Goal: Task Accomplishment & Management: Complete application form

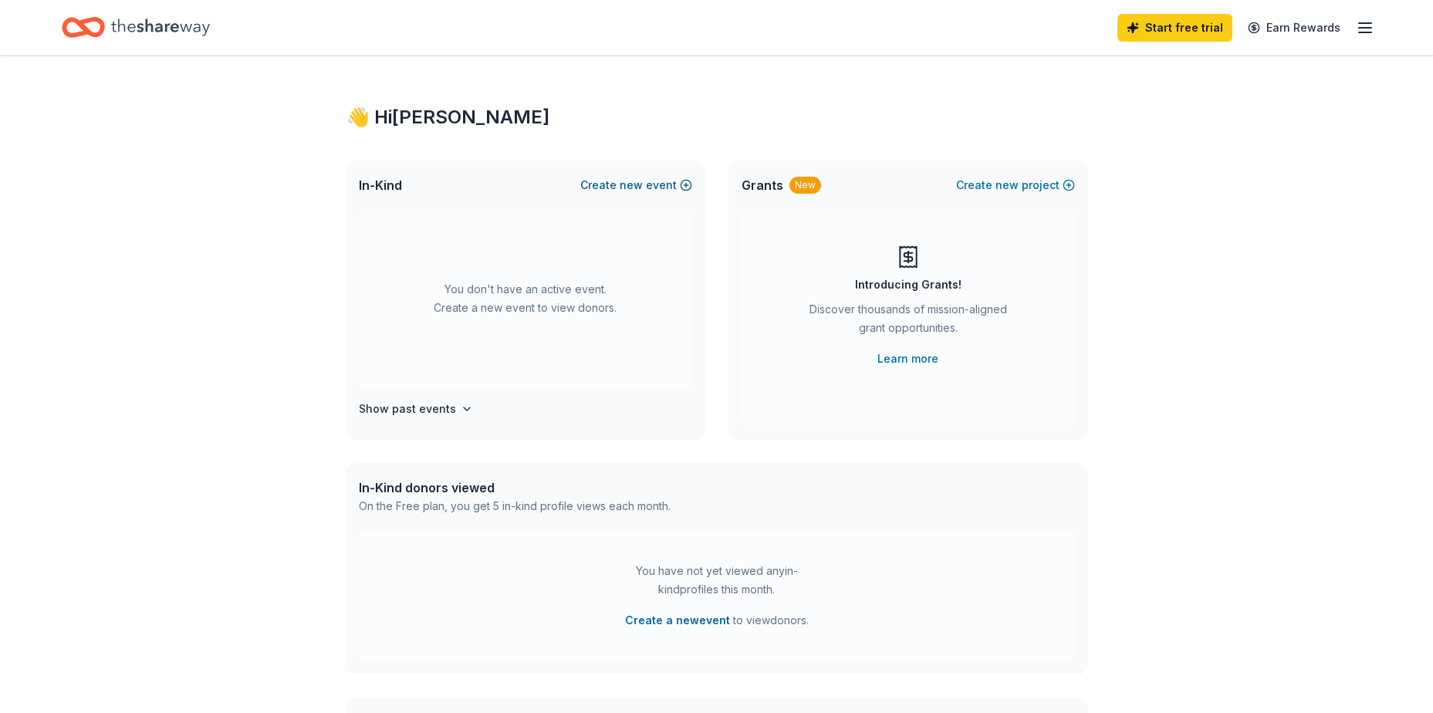
click at [650, 187] on button "Create new event" at bounding box center [636, 185] width 112 height 19
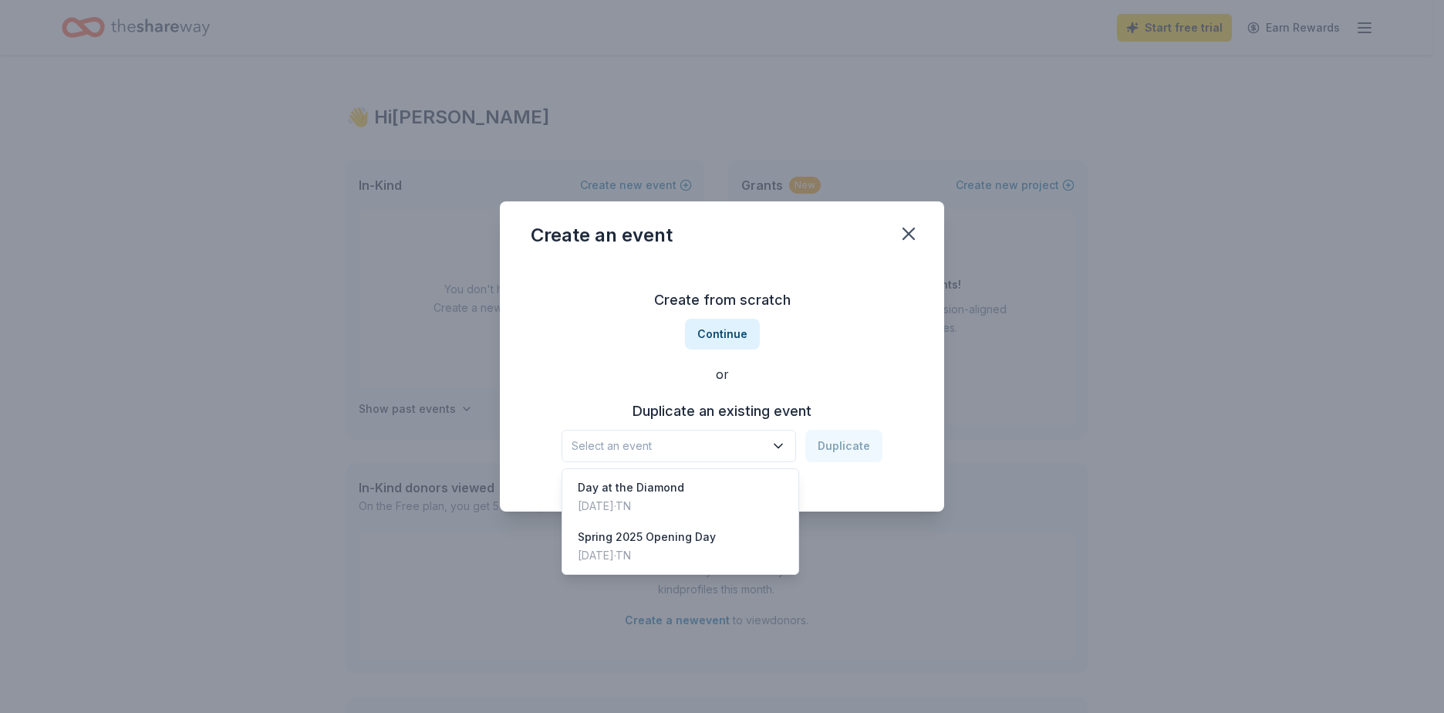
click at [665, 451] on span "Select an event" at bounding box center [668, 446] width 193 height 19
click at [717, 332] on div "Create from scratch Continue or Duplicate an existing event Select an event Dup…" at bounding box center [722, 375] width 383 height 224
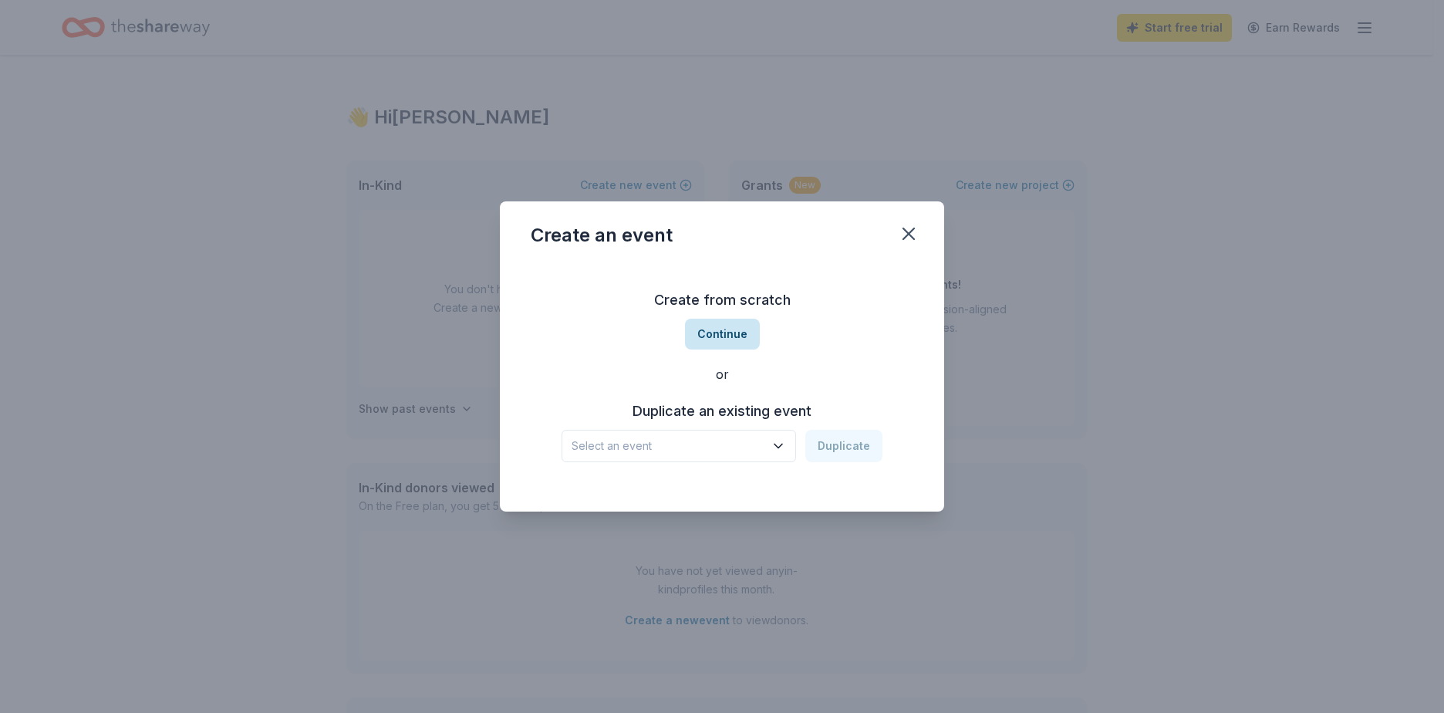
click at [719, 332] on button "Continue" at bounding box center [722, 334] width 75 height 31
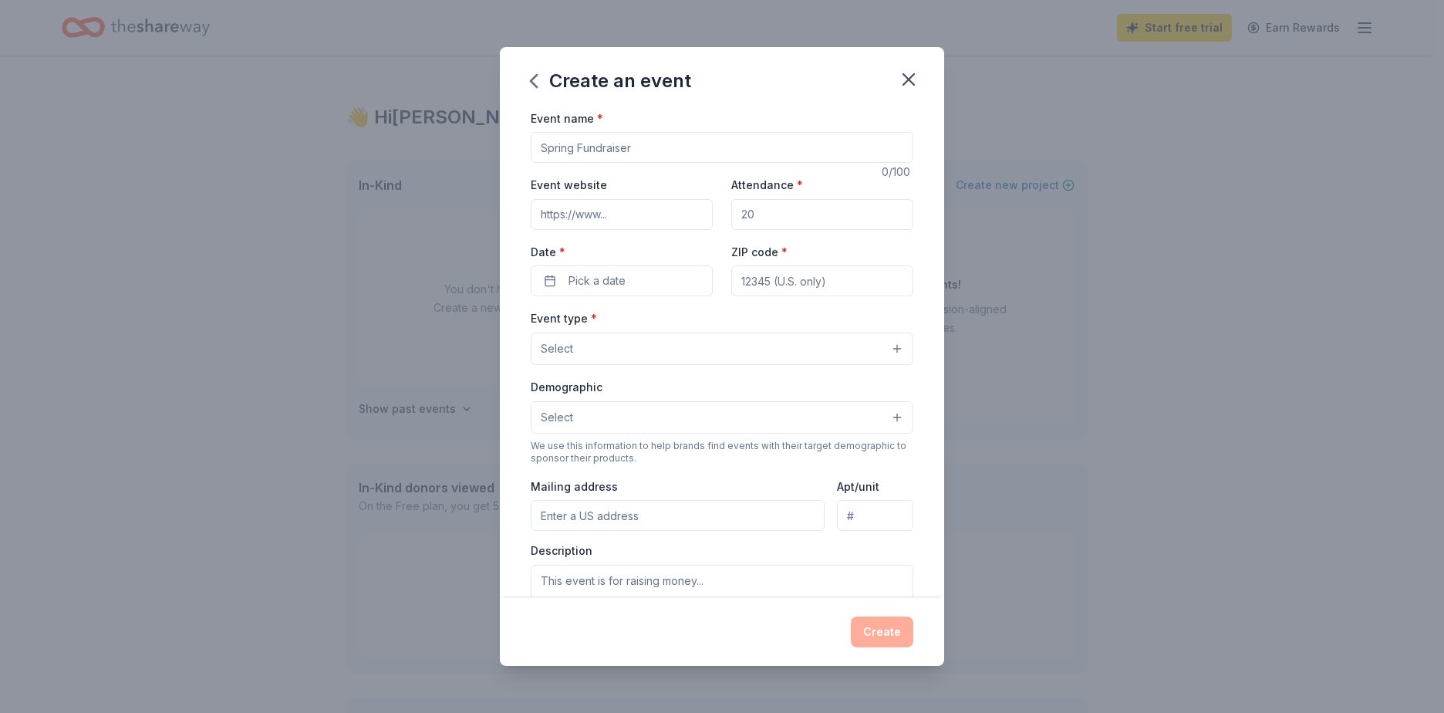
click at [671, 136] on input "Event name *" at bounding box center [722, 147] width 383 height 31
click at [534, 83] on icon "button" at bounding box center [534, 81] width 6 height 12
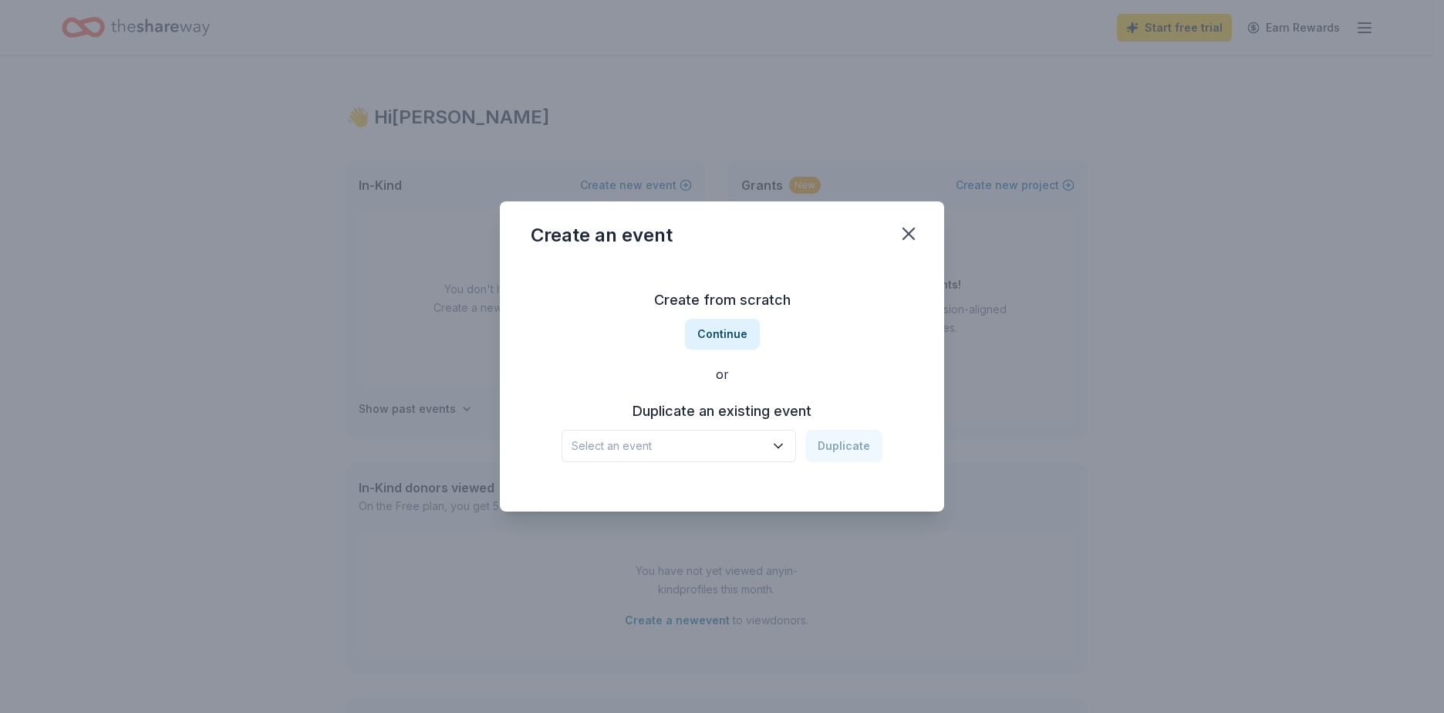
click at [713, 456] on button "Select an event" at bounding box center [679, 446] width 235 height 32
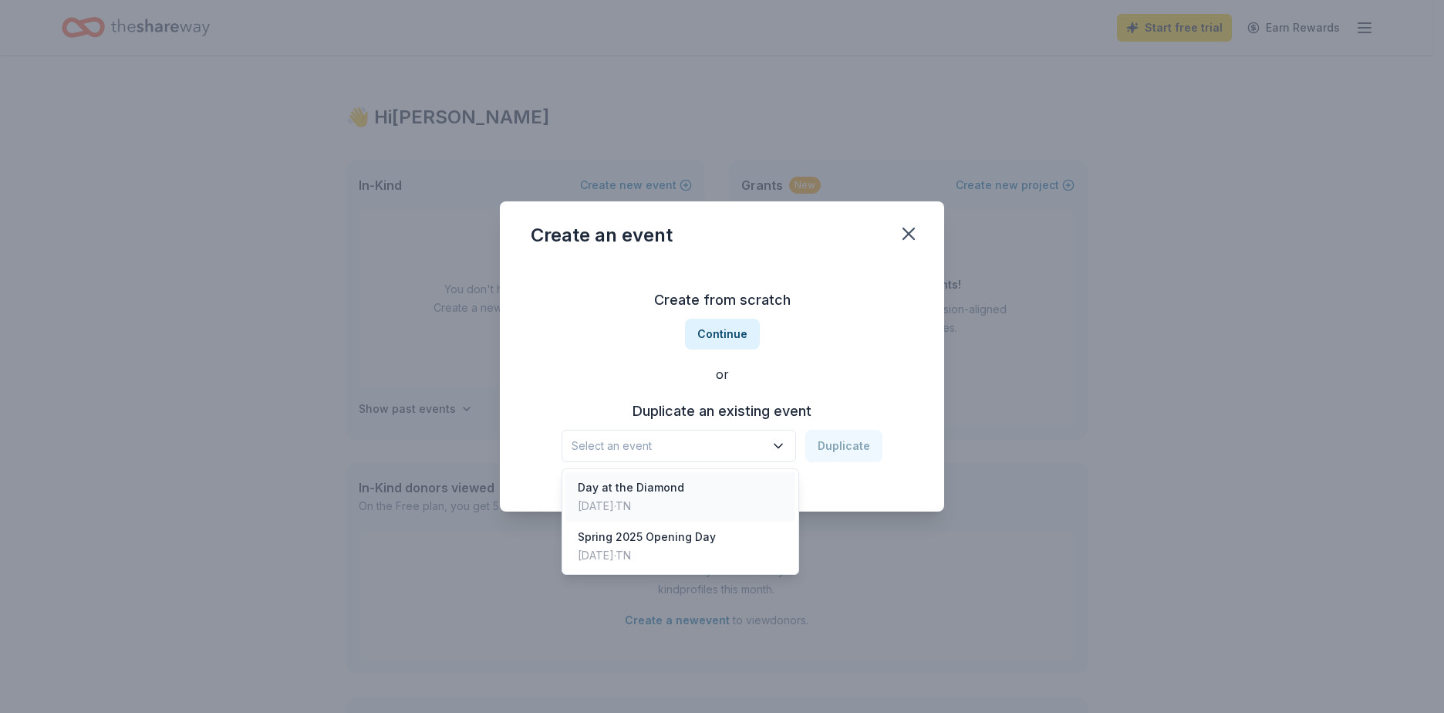
click at [703, 494] on div "Day at the Diamond Apr 26, 2025 · TN" at bounding box center [681, 496] width 230 height 49
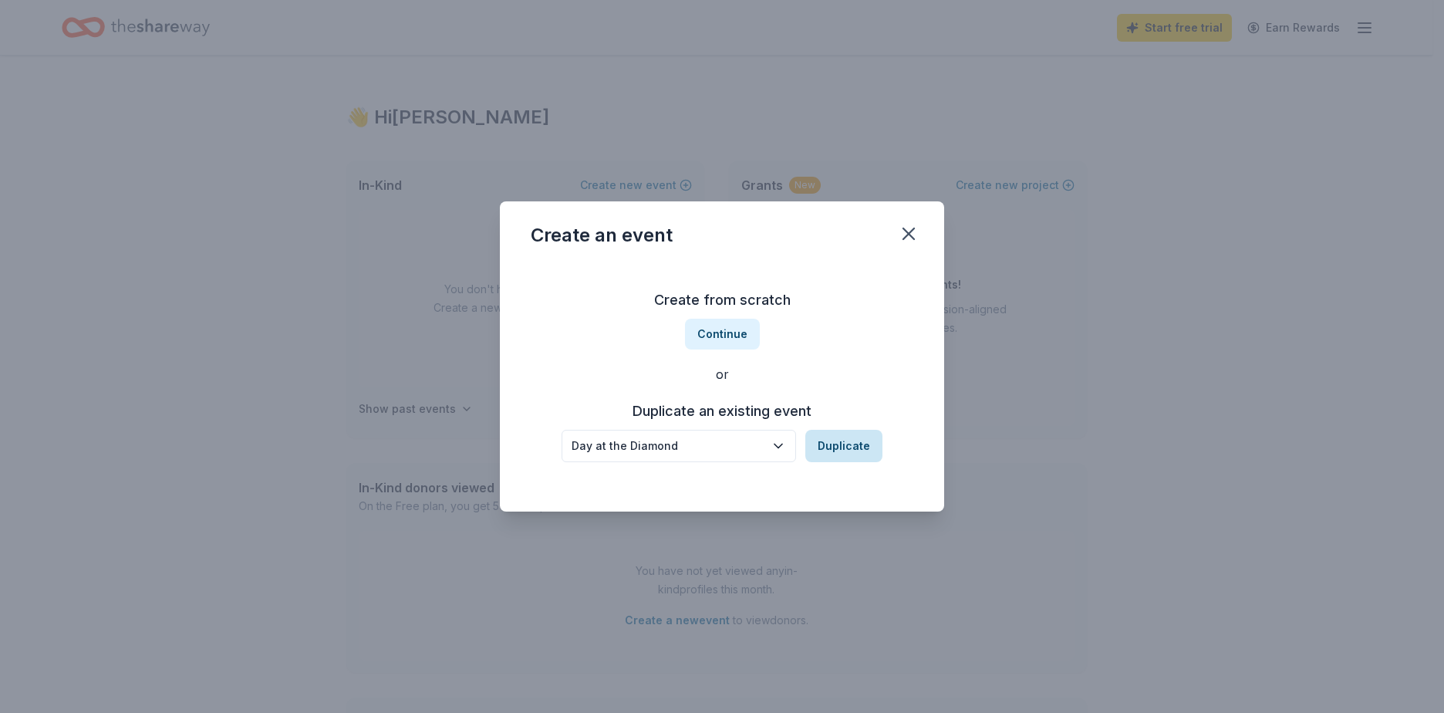
click at [850, 451] on button "Duplicate" at bounding box center [844, 446] width 77 height 32
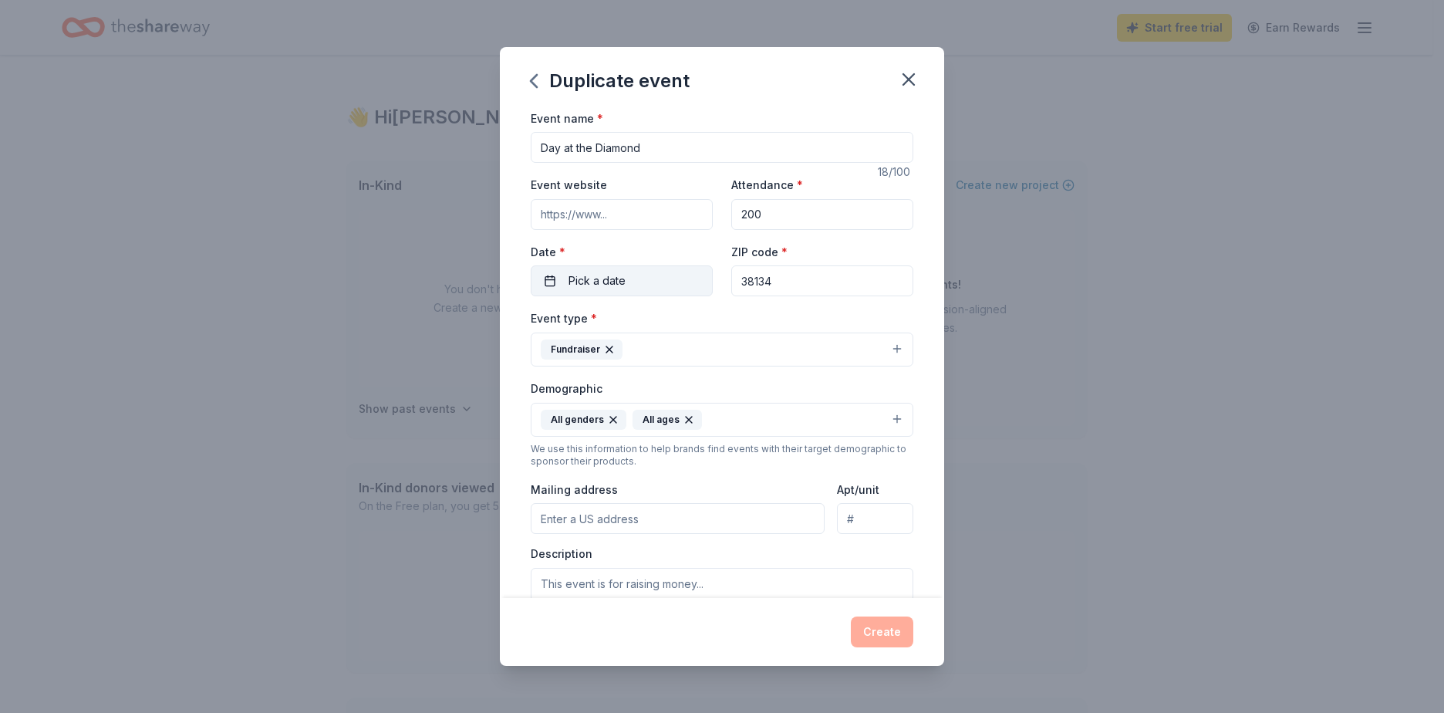
click at [664, 278] on button "Pick a date" at bounding box center [622, 280] width 182 height 31
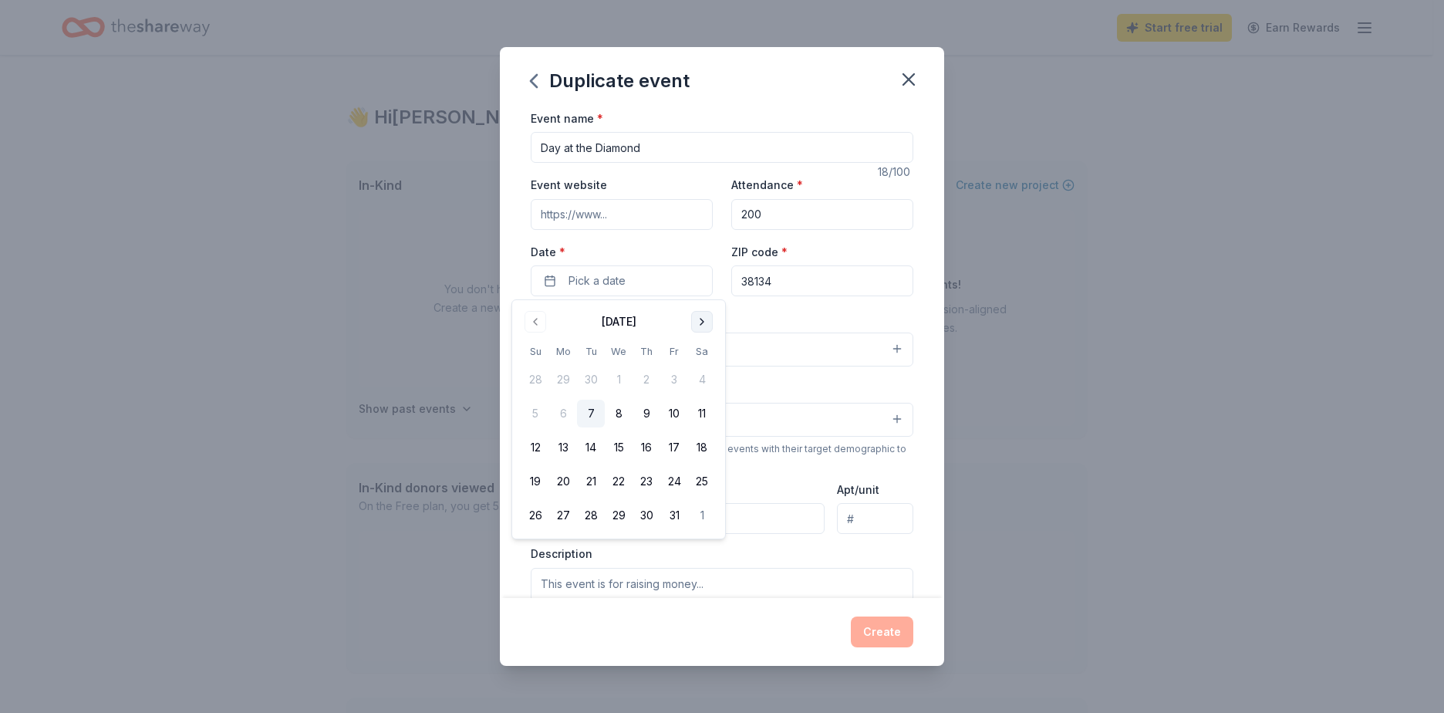
click at [701, 319] on button "Go to next month" at bounding box center [702, 322] width 22 height 22
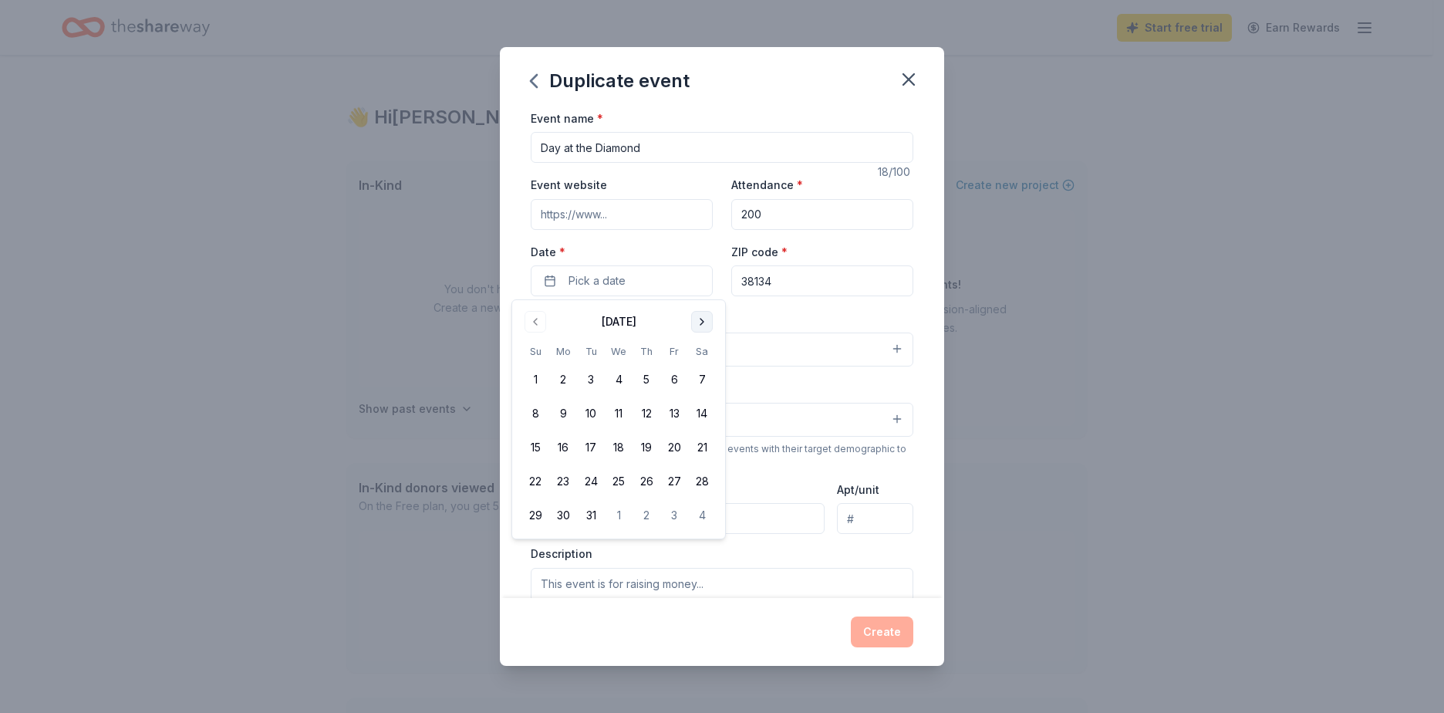
click at [701, 319] on button "Go to next month" at bounding box center [702, 322] width 22 height 22
click at [699, 452] on button "18" at bounding box center [702, 448] width 28 height 28
click at [801, 315] on div "Event type * Fundraiser" at bounding box center [722, 338] width 383 height 58
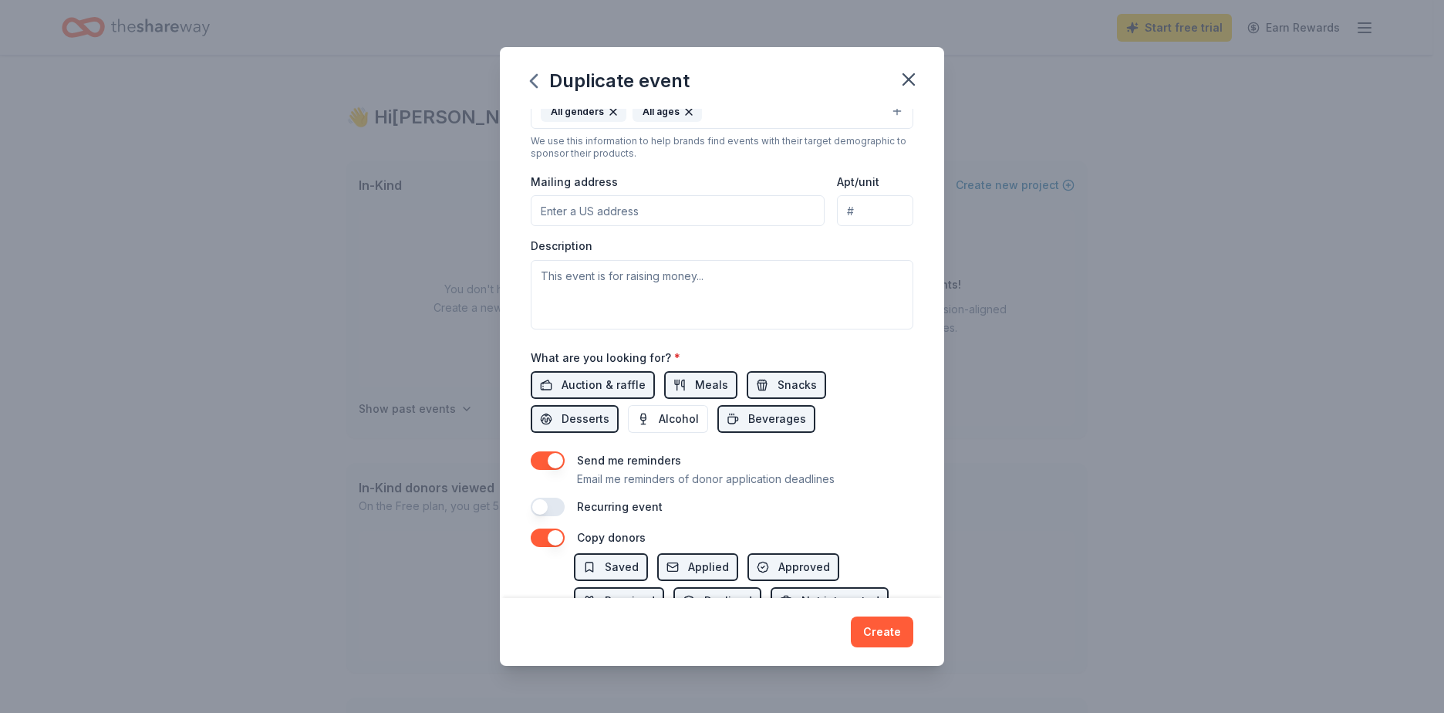
scroll to position [309, 0]
click at [680, 211] on input "Mailing address" at bounding box center [678, 209] width 294 height 31
type input "6025 Stage Rd Ste 42-225"
type input "Ste 42-225"
drag, startPoint x: 704, startPoint y: 212, endPoint x: 622, endPoint y: 224, distance: 83.4
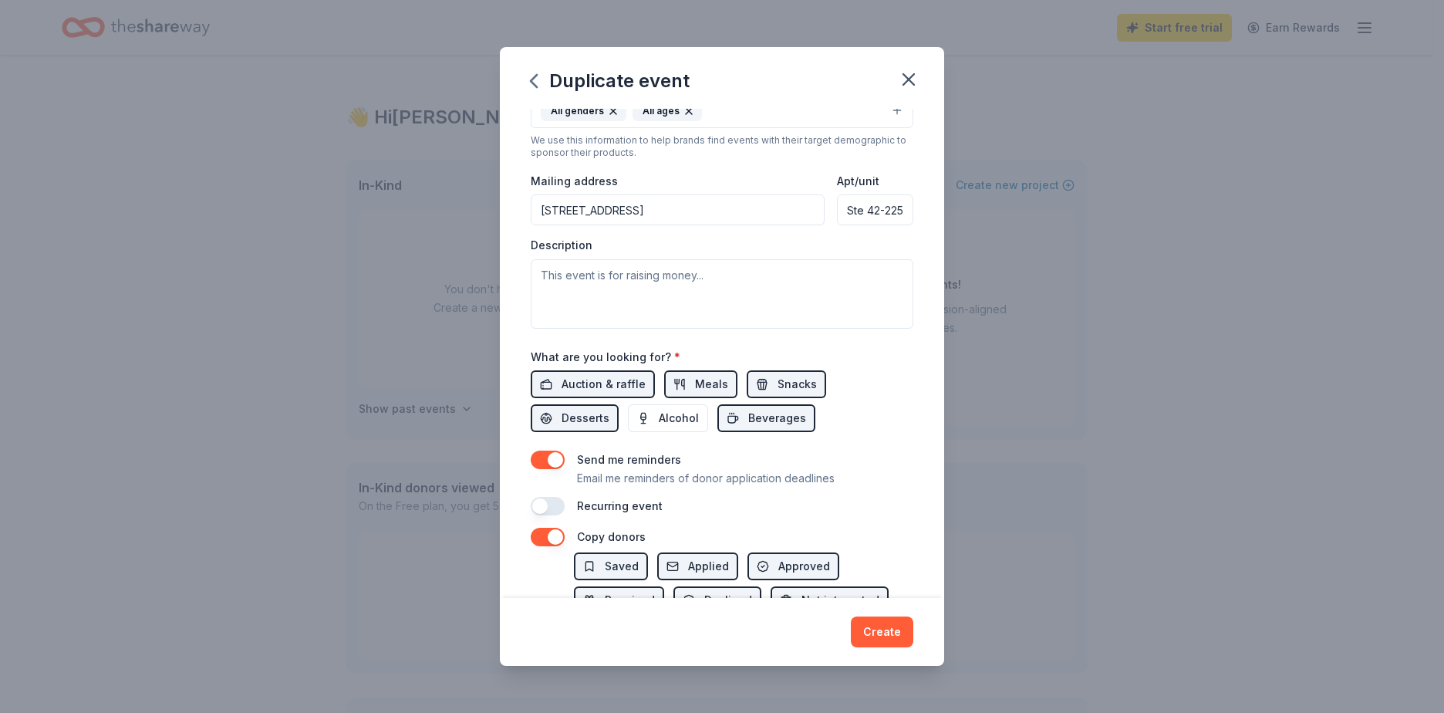
click at [622, 224] on input "6025 Stage Rd Ste 42-225" at bounding box center [678, 209] width 294 height 31
click at [873, 348] on div "What are you looking for? * Auction & raffle Meals Snacks Desserts Alcohol Beve…" at bounding box center [722, 390] width 383 height 86
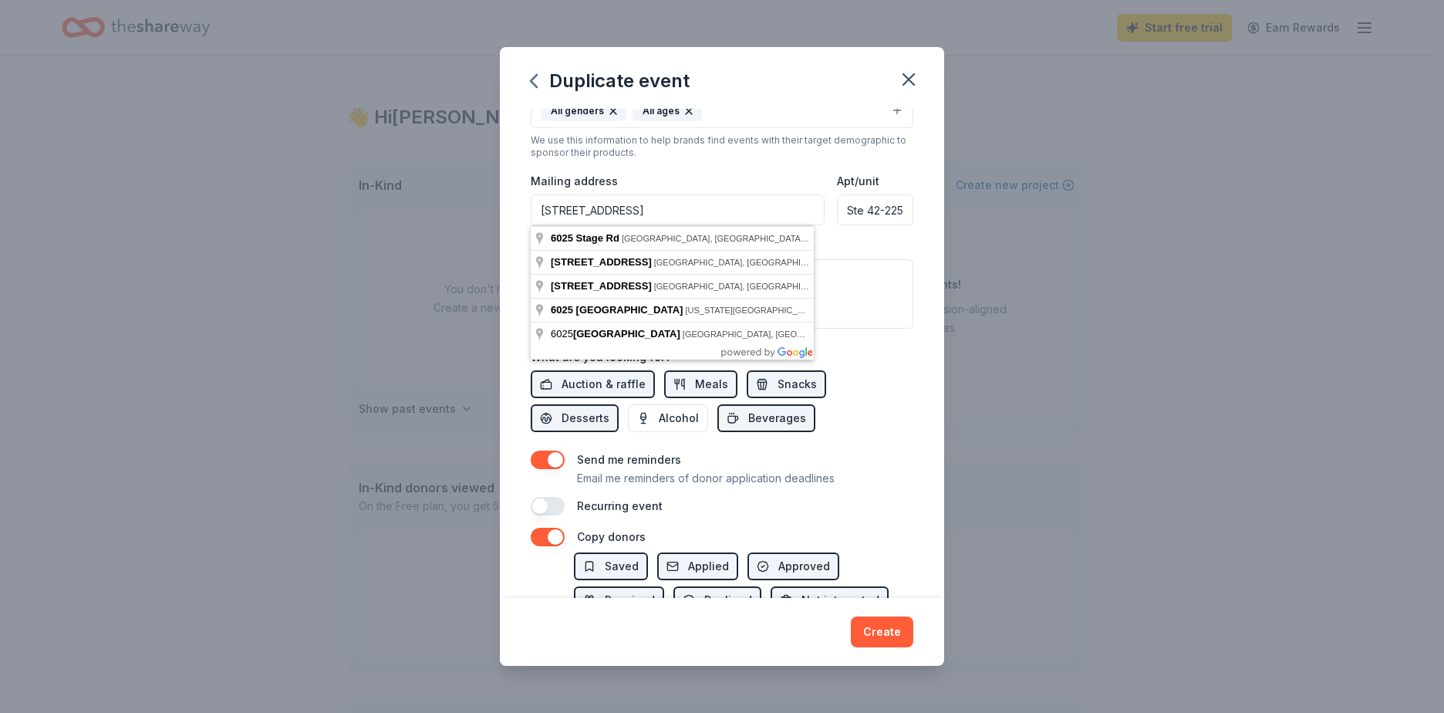
click at [636, 208] on input "6025 Stage Rd" at bounding box center [678, 209] width 294 height 31
type input "6025 Stage Road, Bartlett, TN, 38134"
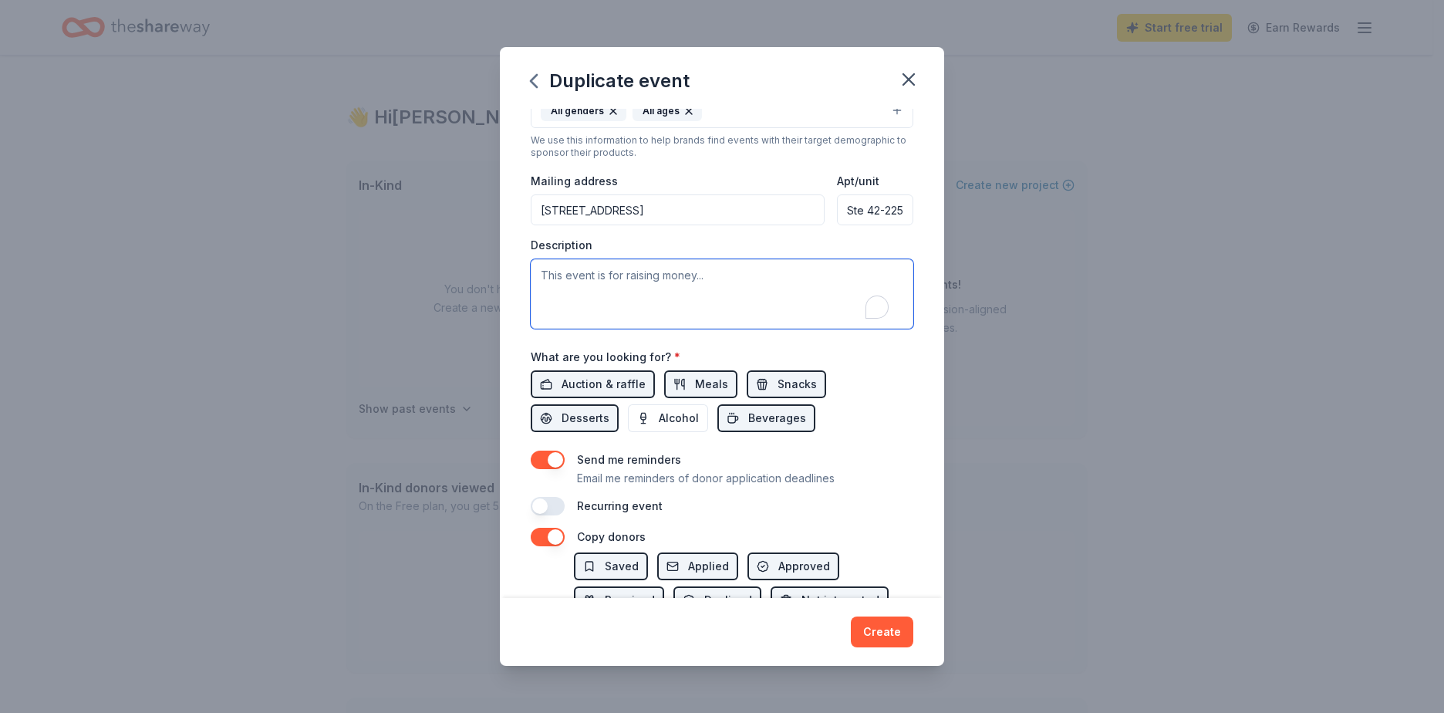
drag, startPoint x: 745, startPoint y: 280, endPoint x: 560, endPoint y: 282, distance: 184.4
click at [560, 282] on textarea "To enrich screen reader interactions, please activate Accessibility in Grammarl…" at bounding box center [722, 293] width 383 height 69
click at [591, 279] on textarea "To enrich screen reader interactions, please activate Accessibility in Grammarl…" at bounding box center [722, 293] width 383 height 69
click at [678, 282] on textarea "To enrich screen reader interactions, please activate Accessibility in Grammarl…" at bounding box center [722, 293] width 383 height 69
paste textarea "Bartlett Little League is seeking in-kind donations to support our upcoming sea…"
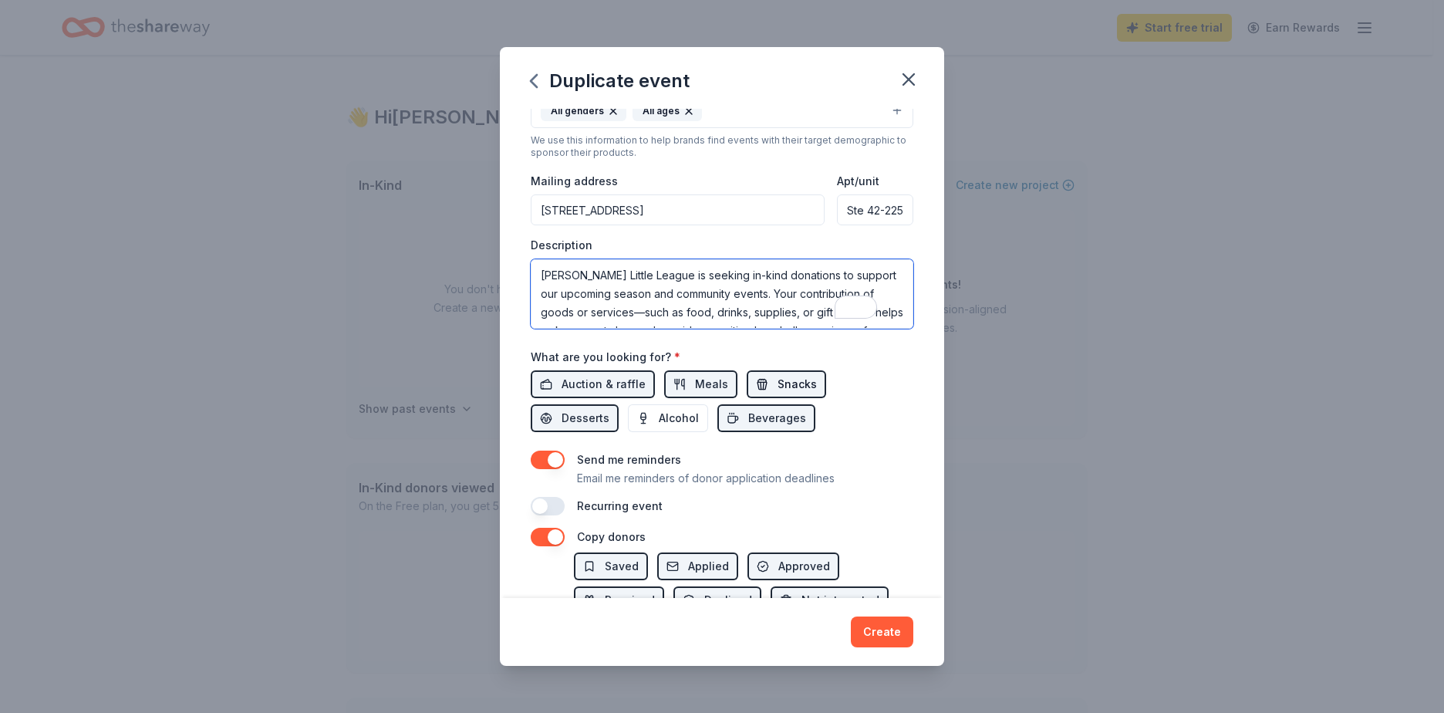
scroll to position [102, 0]
click at [572, 267] on textarea "Bartlett Little League is seeking in-kind donations to support our upcoming sea…" at bounding box center [722, 293] width 383 height 69
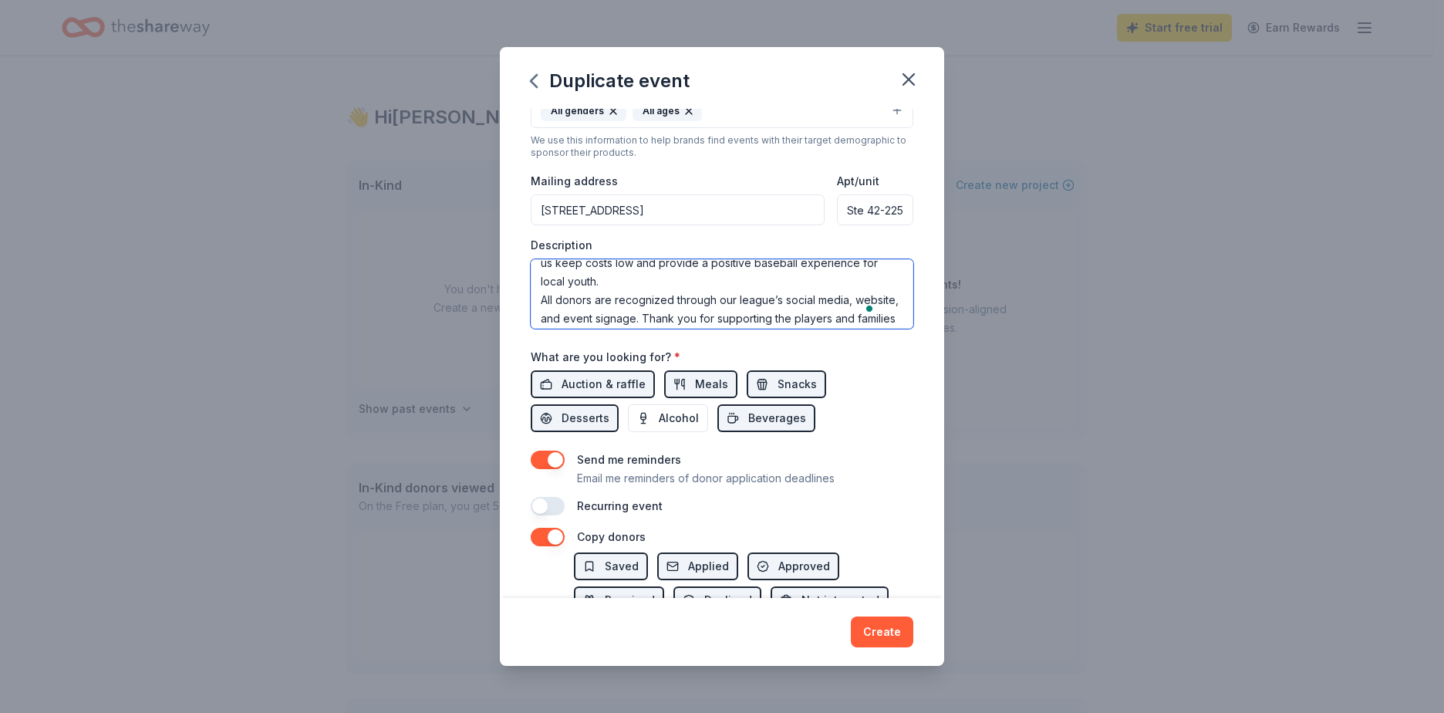
scroll to position [0, 0]
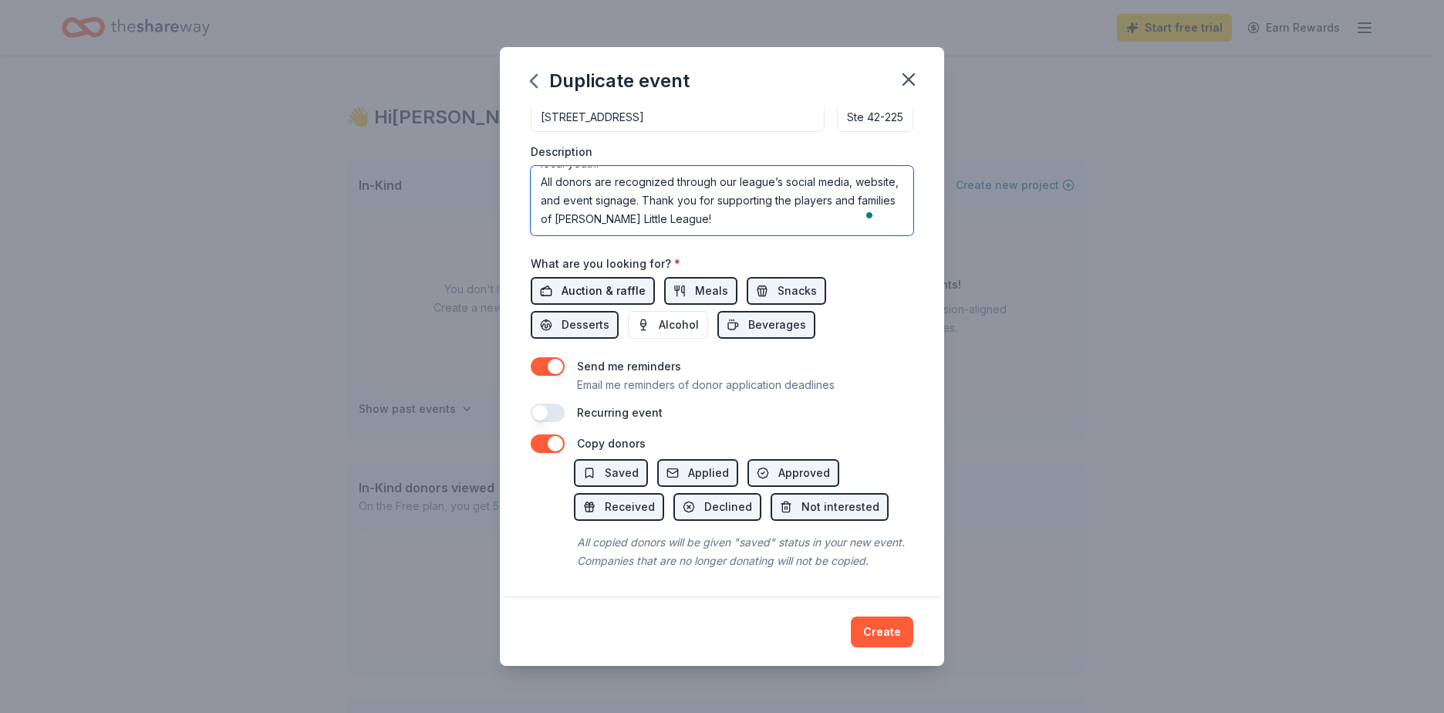
type textarea "Bartlett Little League is seeking in-kind donations to support our upcoming sea…"
click at [597, 282] on span "Auction & raffle" at bounding box center [604, 291] width 84 height 19
click at [565, 282] on span "Auction & raffle" at bounding box center [604, 291] width 84 height 19
click at [549, 404] on button "button" at bounding box center [548, 413] width 34 height 19
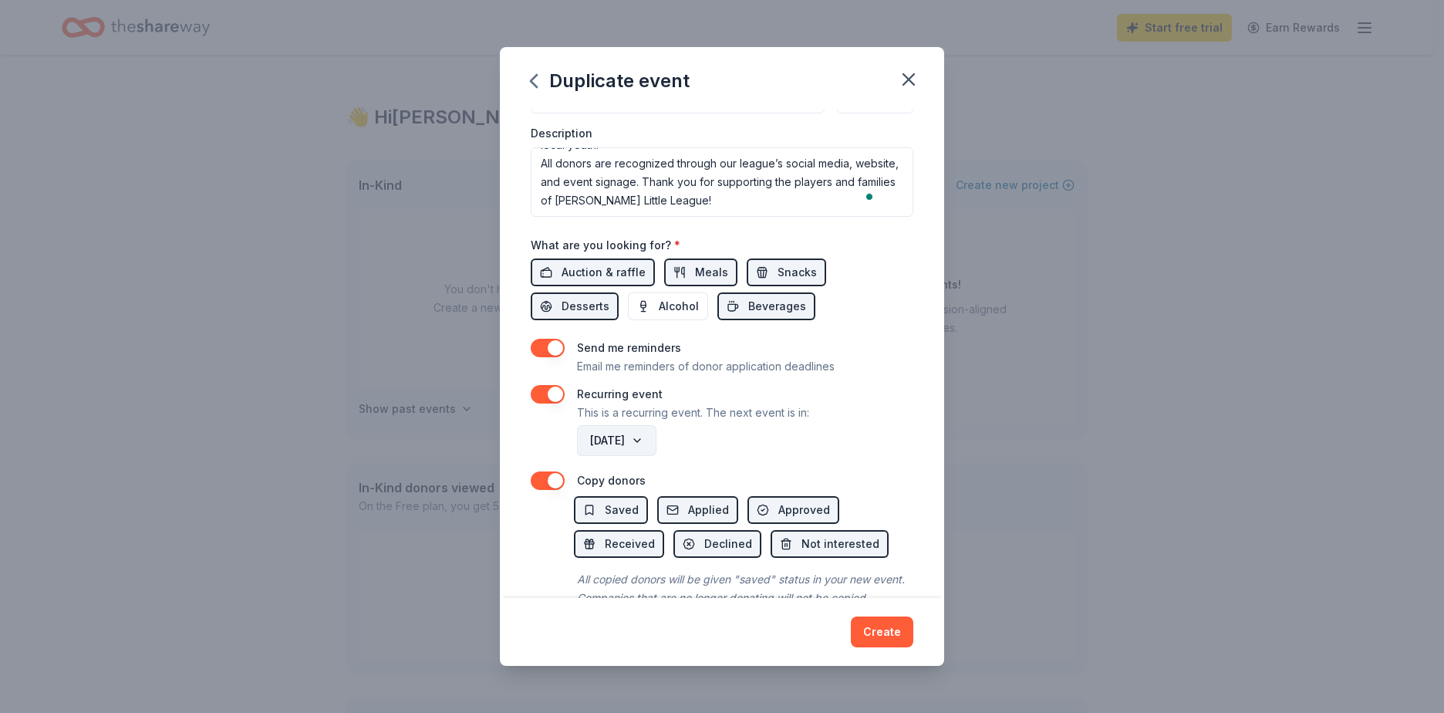
click at [636, 449] on button "April 2027" at bounding box center [616, 440] width 79 height 31
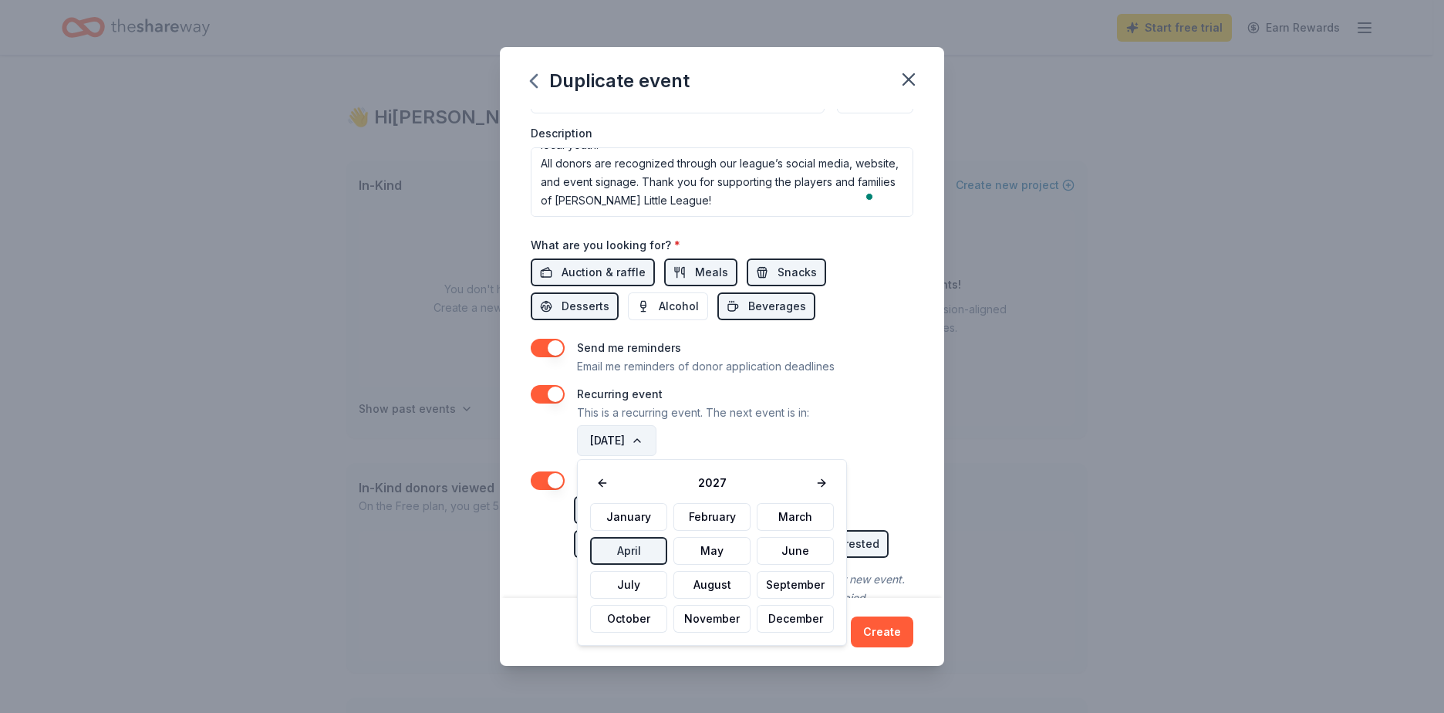
click at [636, 449] on button "April 2027" at bounding box center [616, 440] width 79 height 31
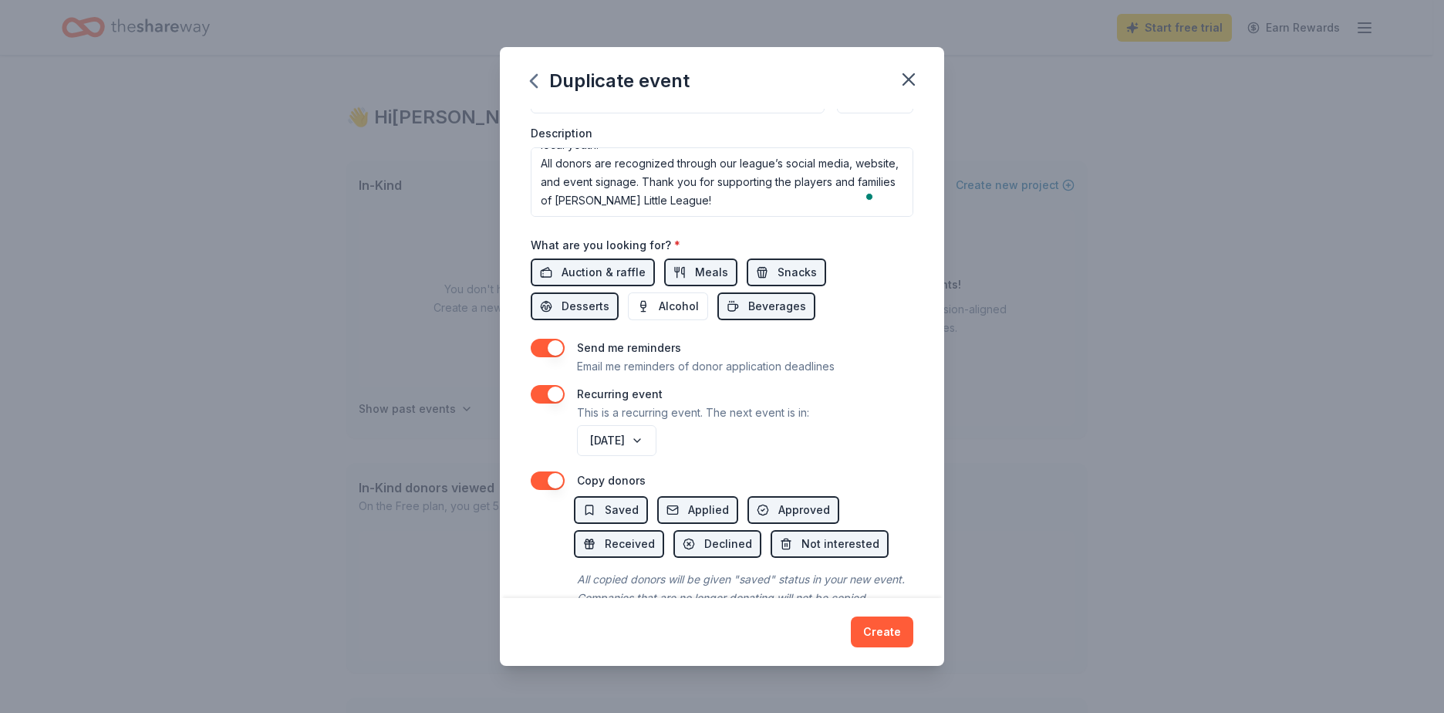
click at [829, 427] on div "April 2027" at bounding box center [743, 440] width 339 height 37
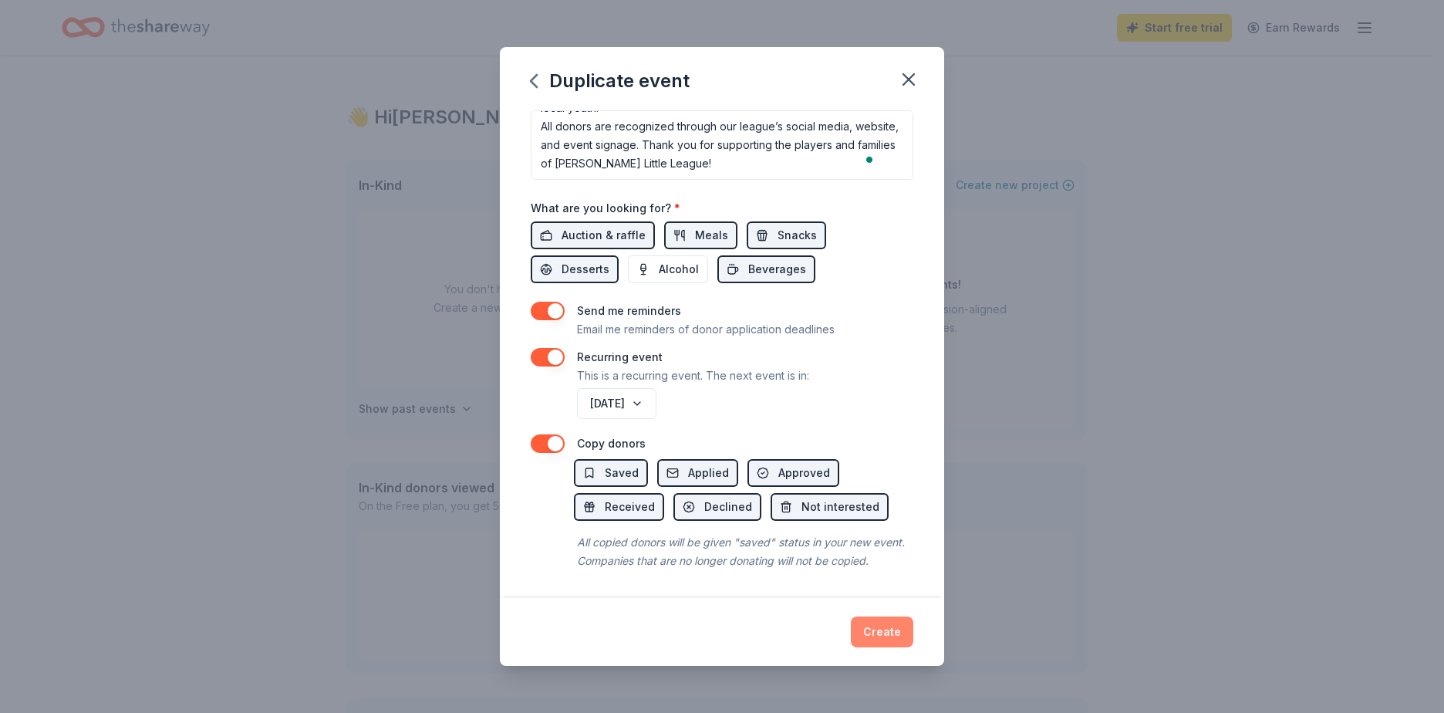
click at [890, 637] on button "Create" at bounding box center [882, 631] width 62 height 31
click at [888, 635] on div "Create" at bounding box center [722, 631] width 383 height 31
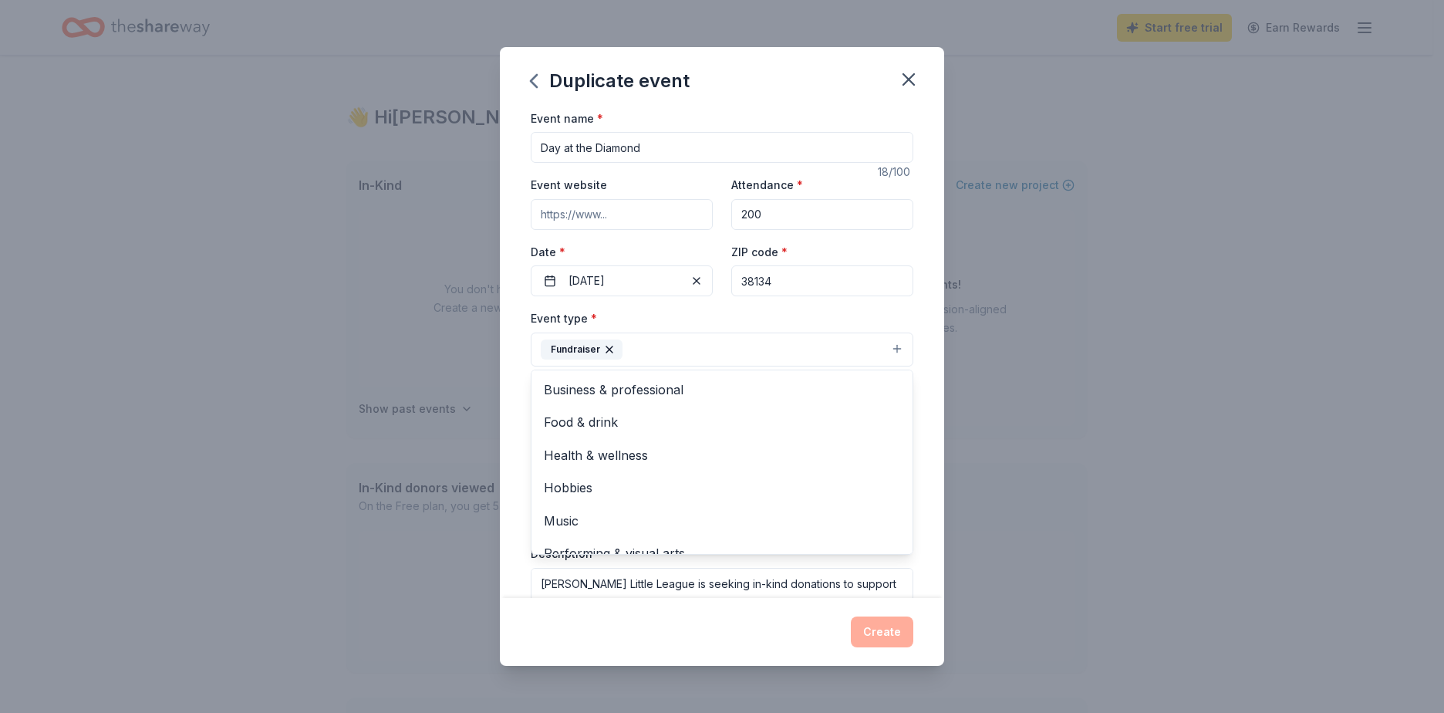
click at [728, 347] on button "Fundraiser" at bounding box center [722, 350] width 383 height 34
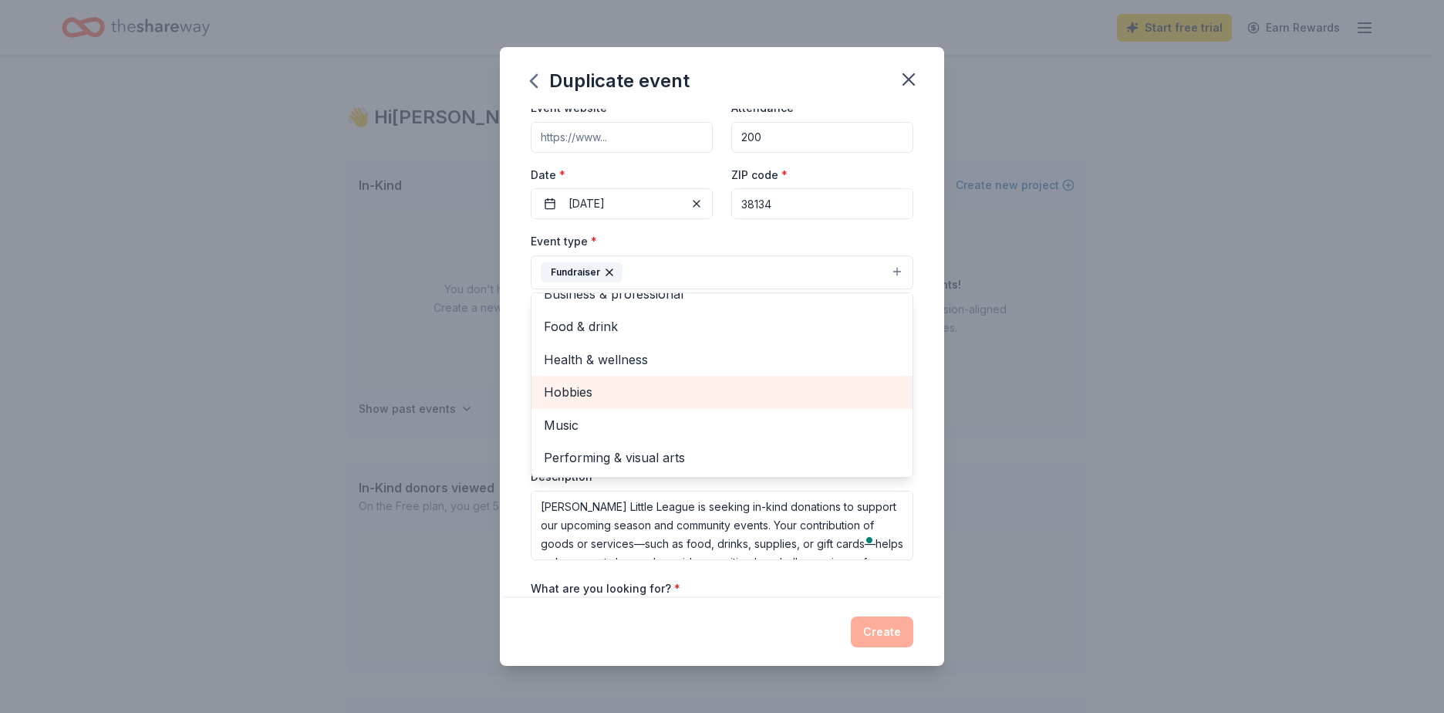
click at [711, 406] on div "Hobbies" at bounding box center [722, 392] width 381 height 32
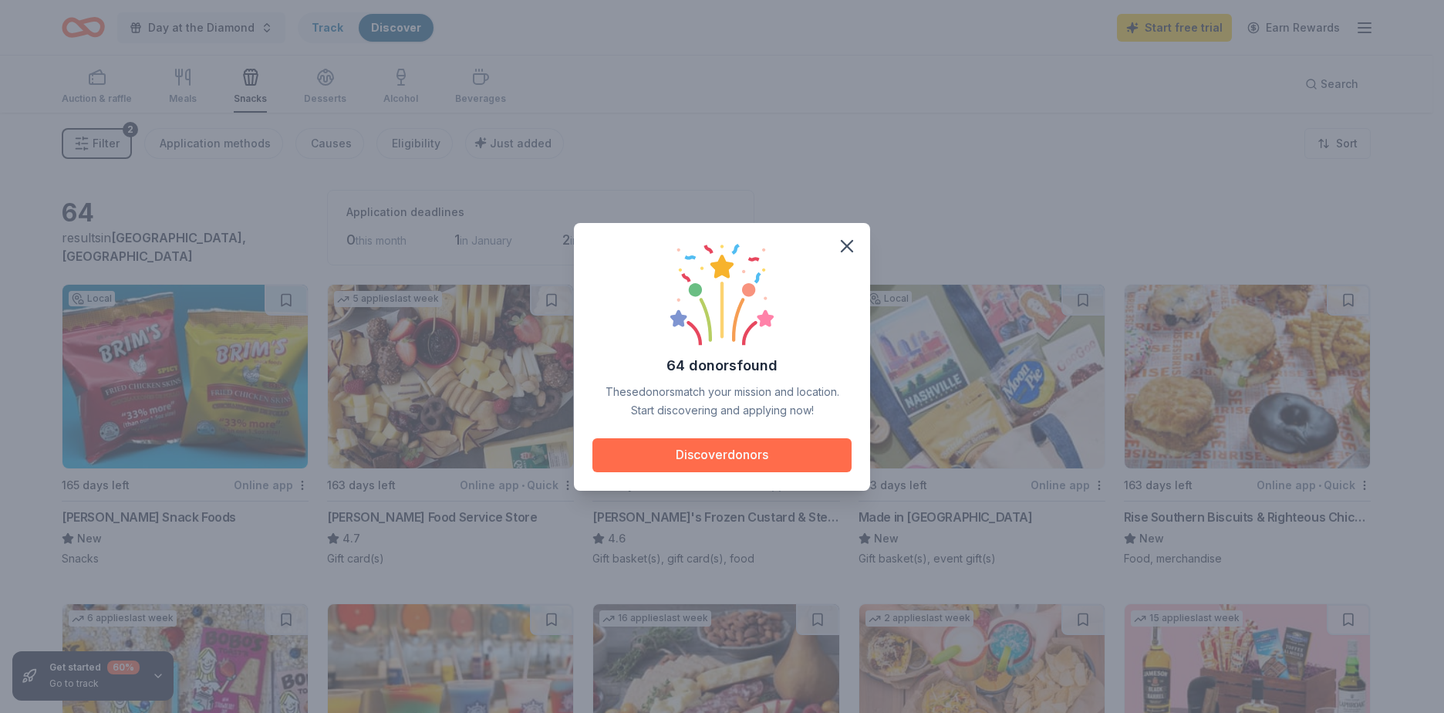
click at [787, 463] on button "Discover donors" at bounding box center [722, 455] width 259 height 34
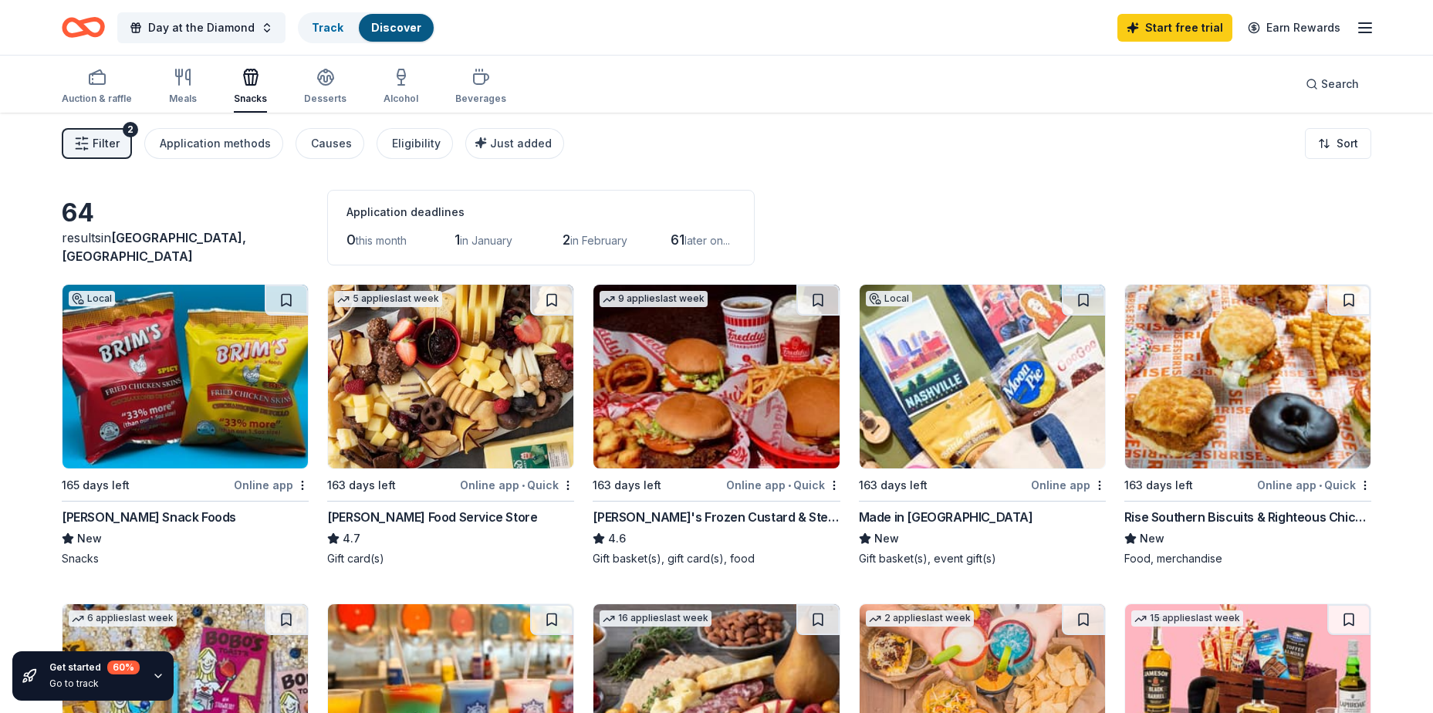
click at [147, 400] on img at bounding box center [184, 377] width 245 height 184
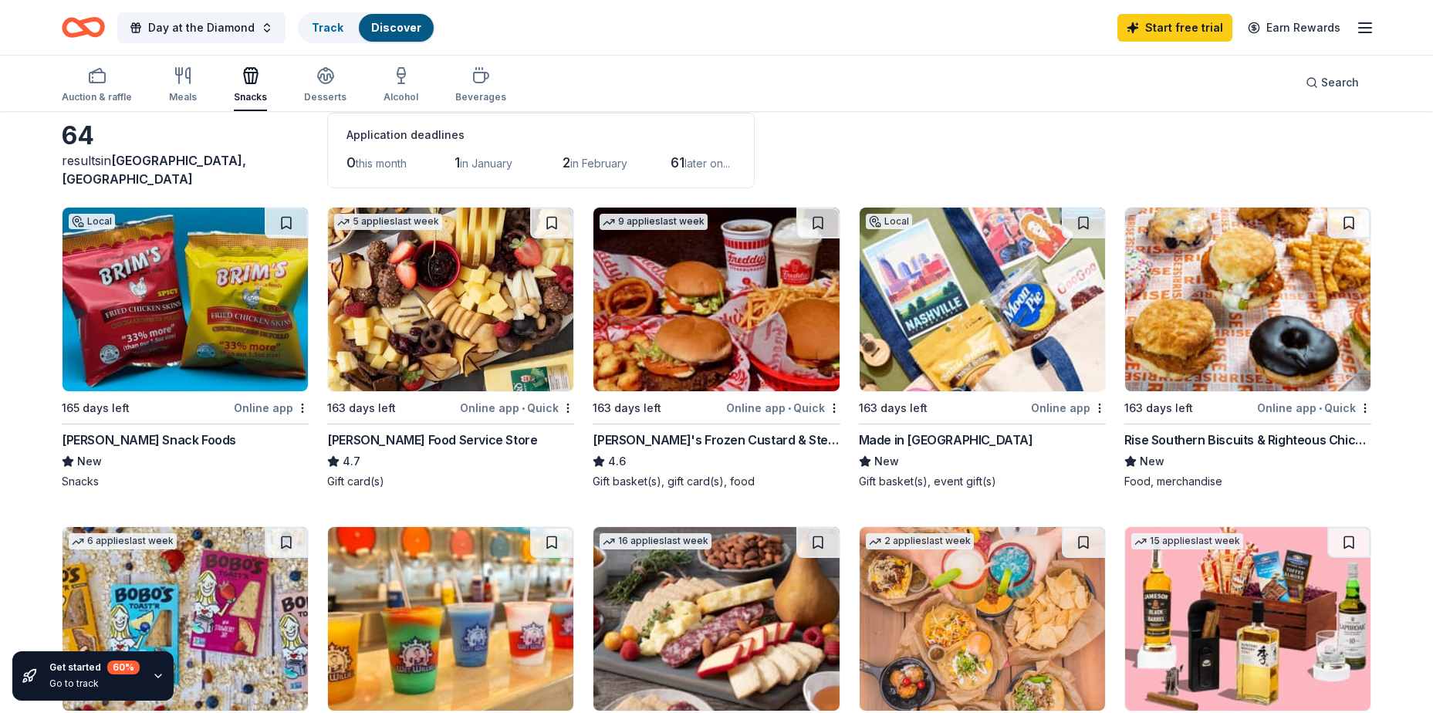
click at [522, 349] on img at bounding box center [450, 300] width 245 height 184
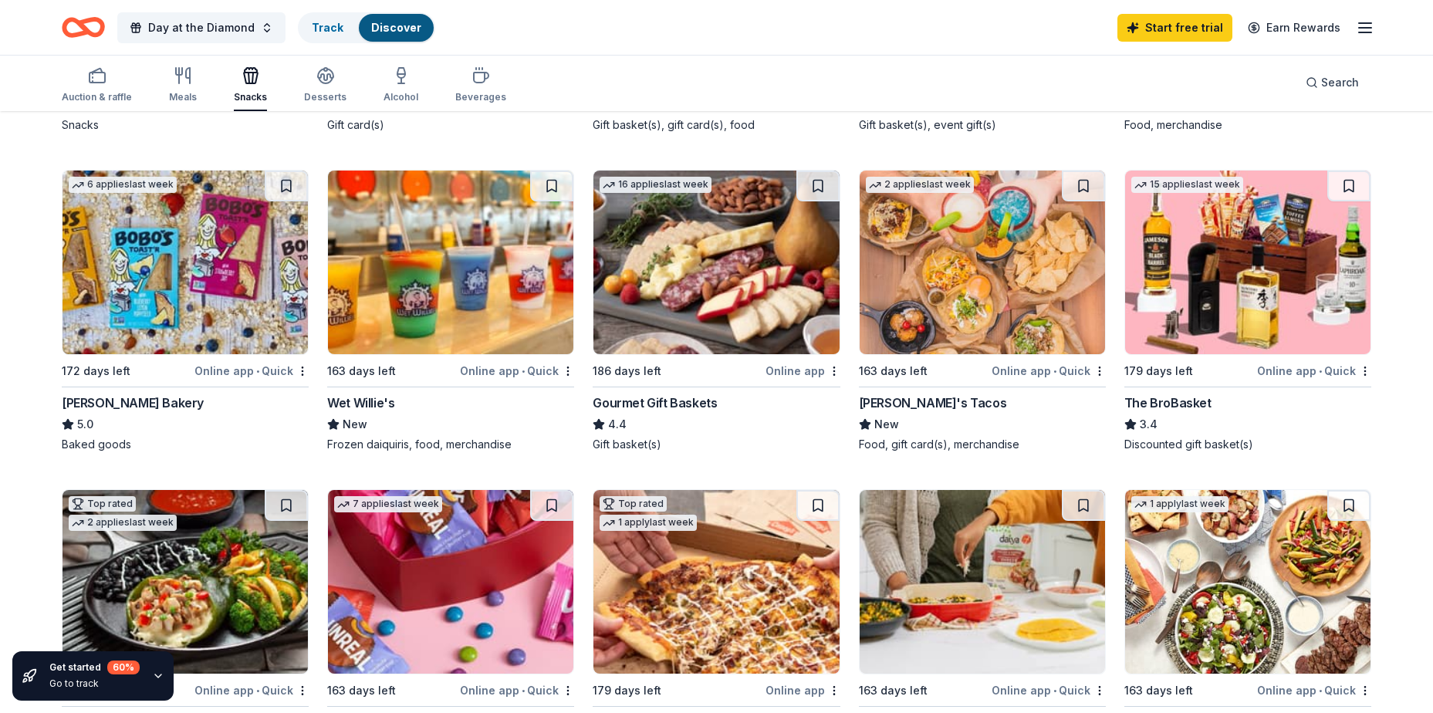
scroll to position [463, 0]
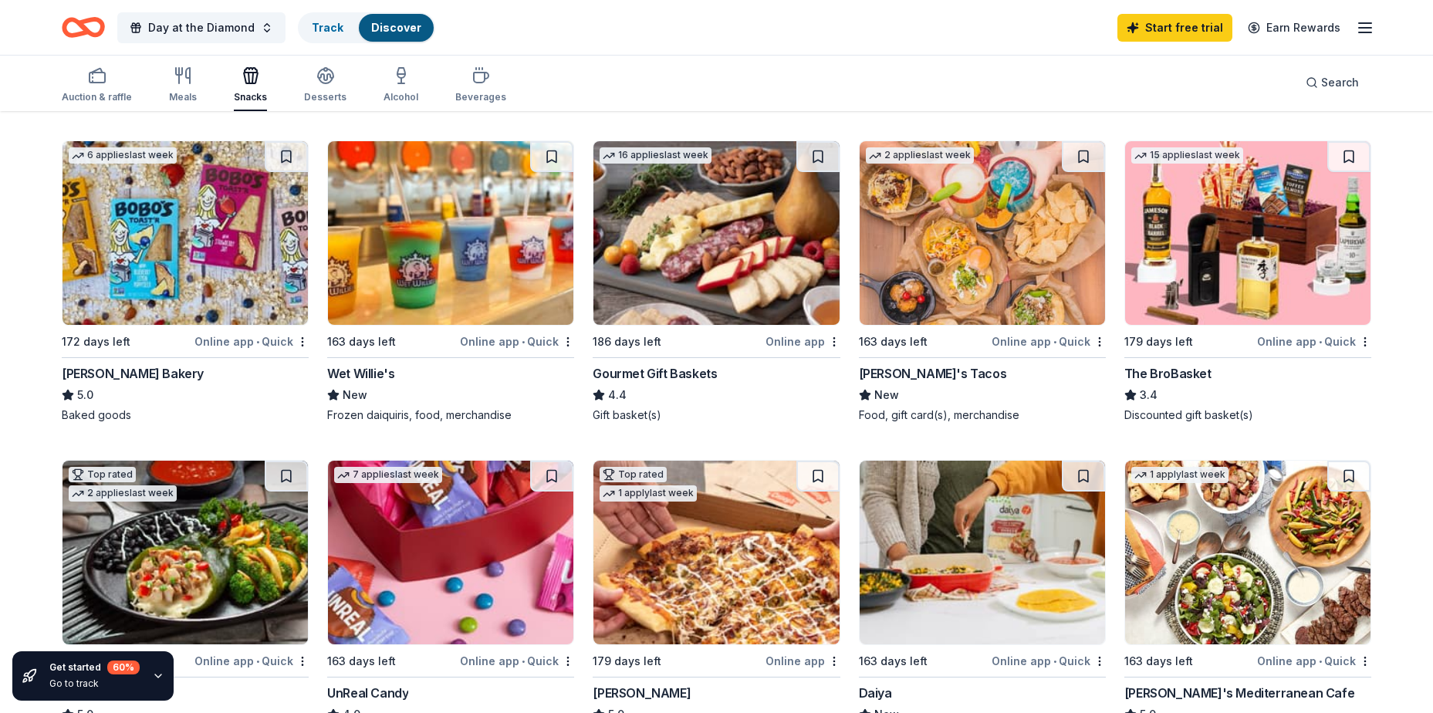
click at [682, 262] on img at bounding box center [715, 233] width 245 height 184
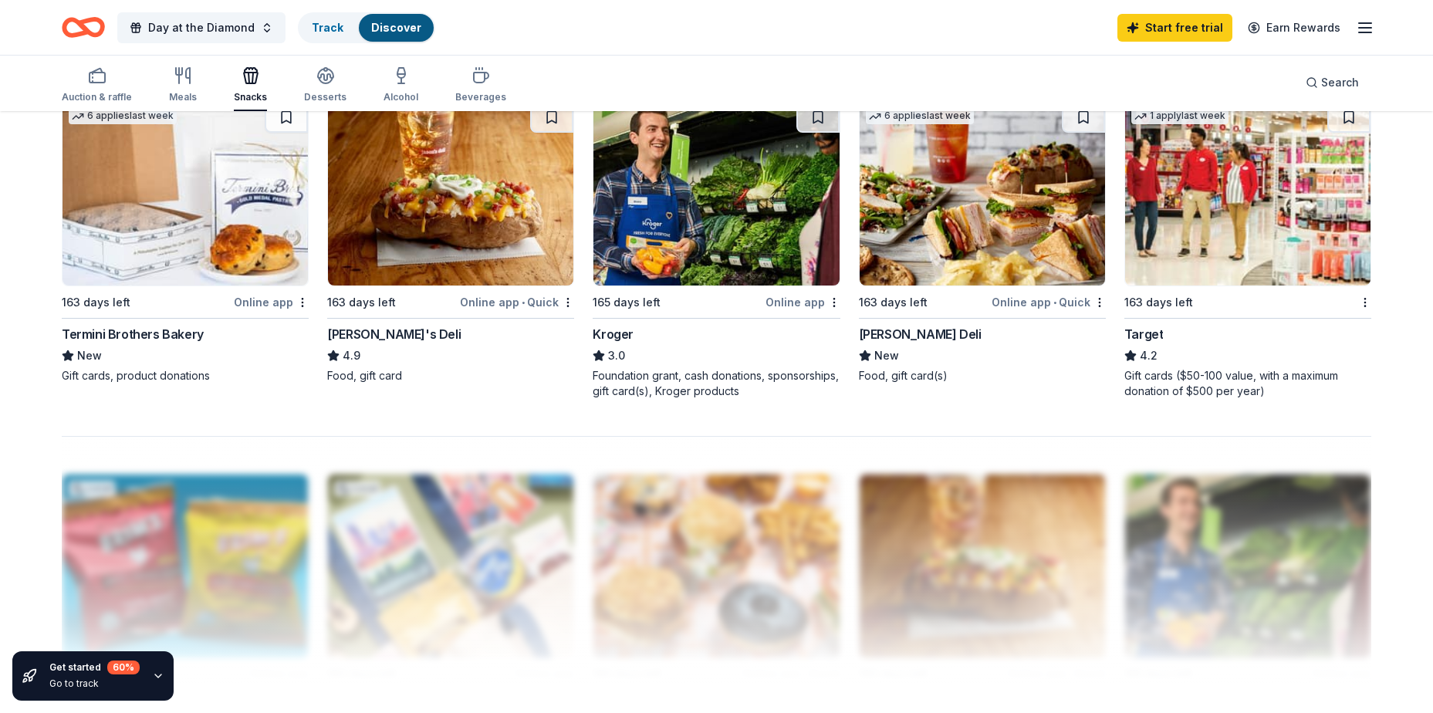
scroll to position [1157, 0]
click at [477, 221] on img at bounding box center [450, 193] width 245 height 184
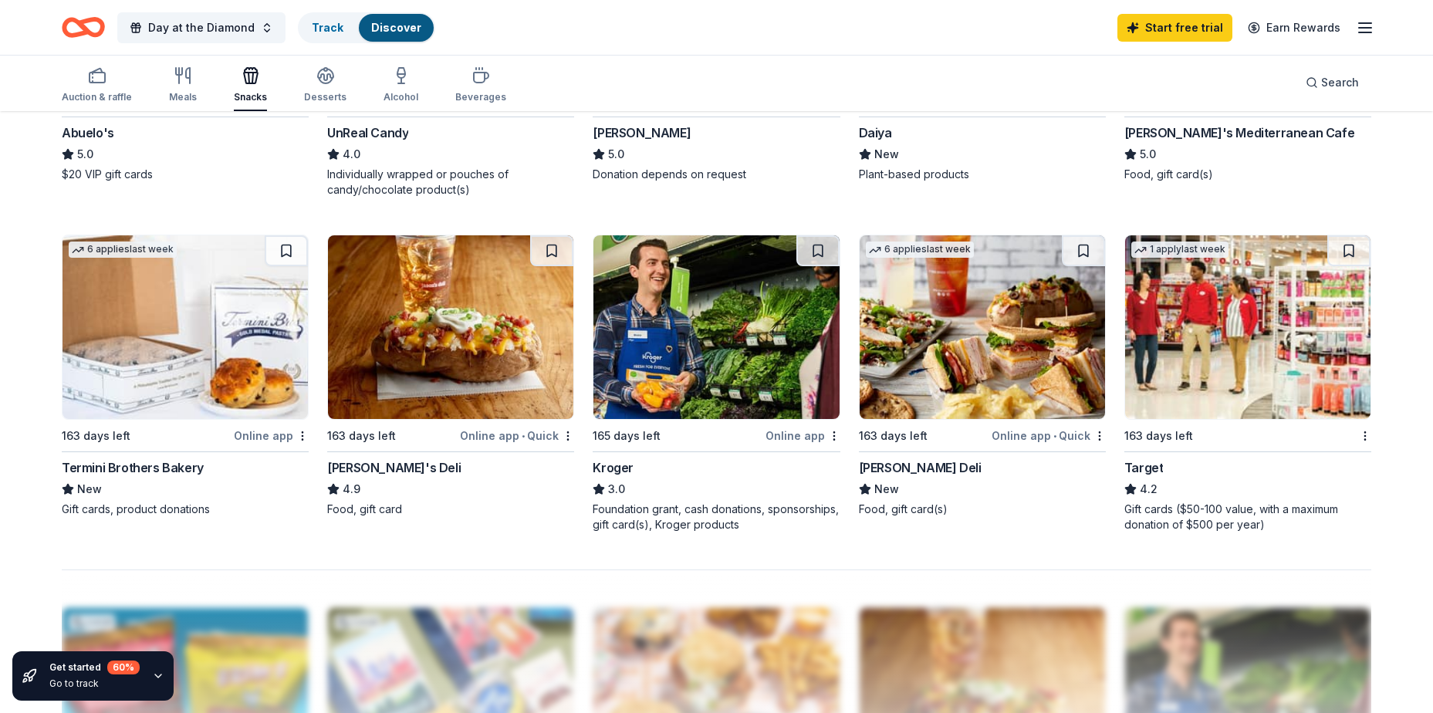
scroll to position [1003, 0]
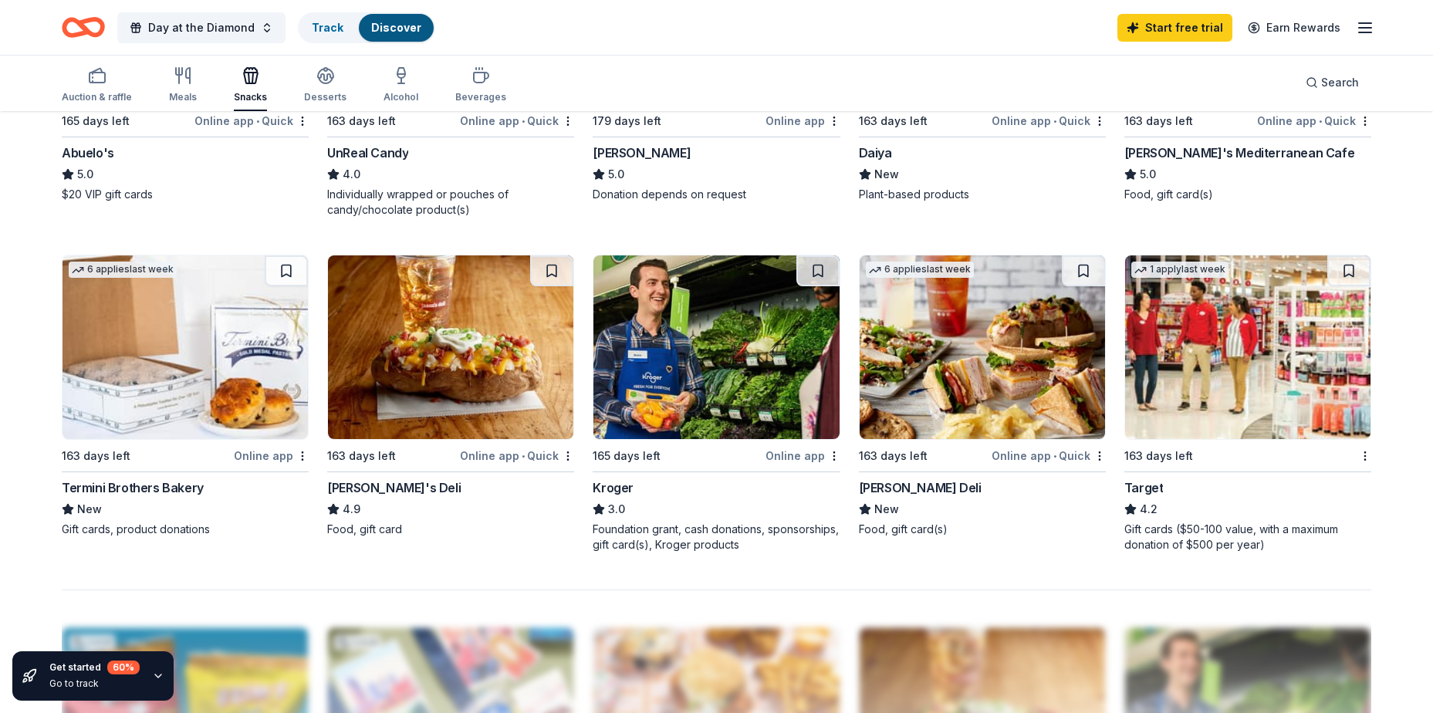
click at [769, 372] on img at bounding box center [715, 347] width 245 height 184
click at [1022, 370] on img at bounding box center [982, 347] width 245 height 184
click at [1265, 383] on img at bounding box center [1247, 347] width 245 height 184
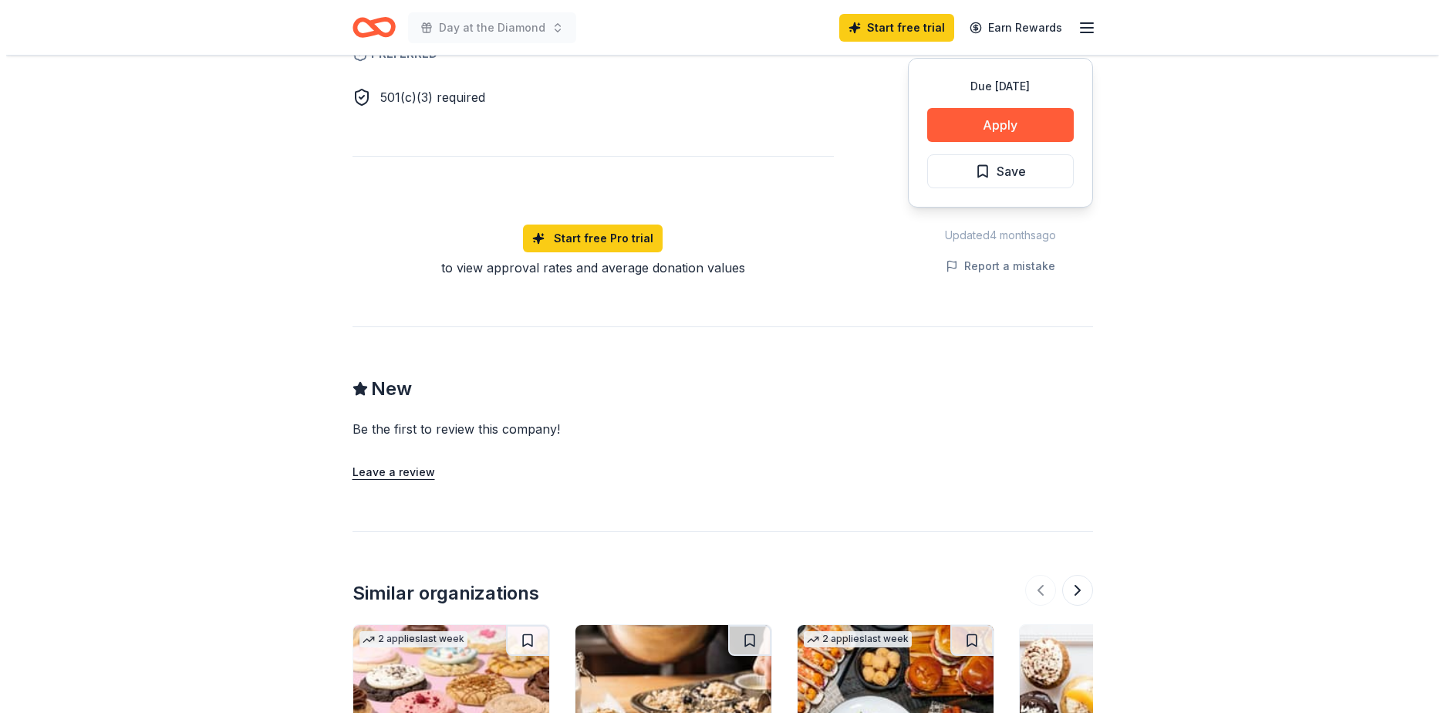
scroll to position [849, 0]
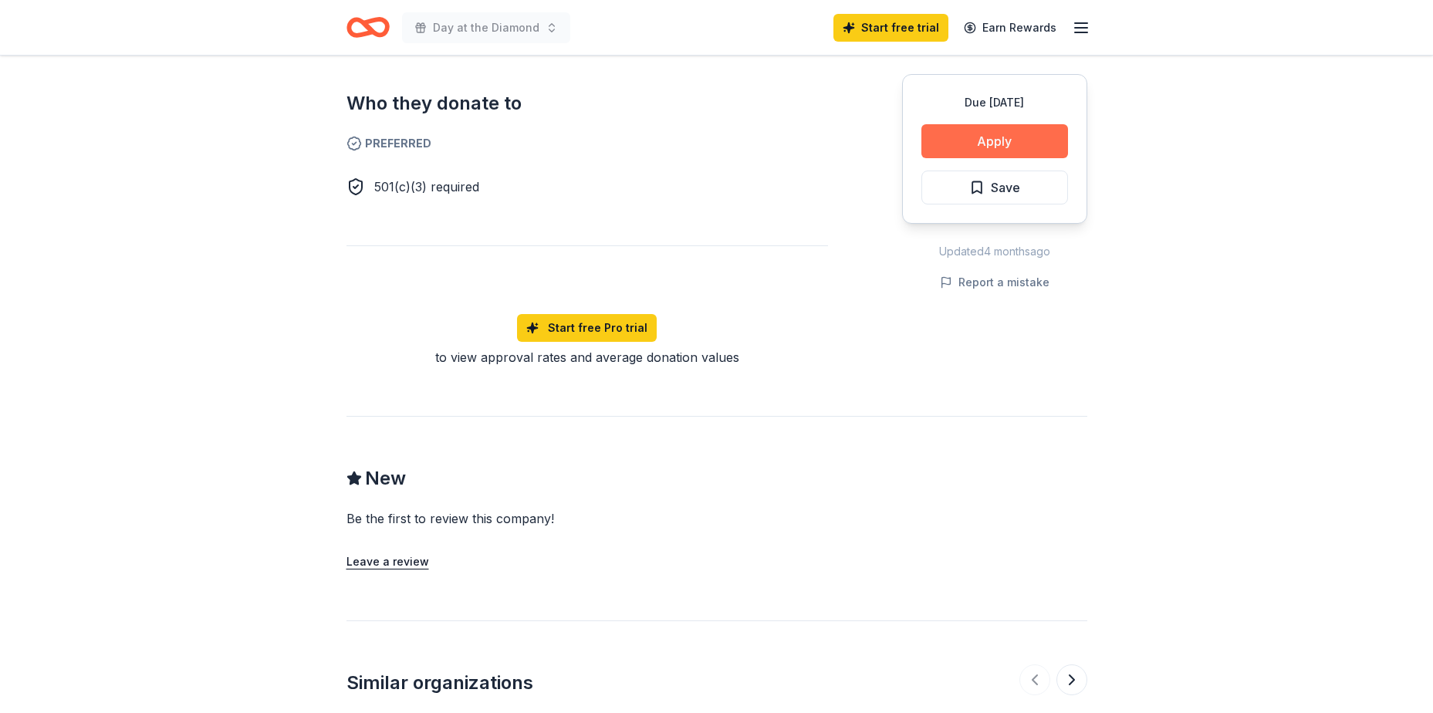
click at [981, 142] on button "Apply" at bounding box center [994, 141] width 147 height 34
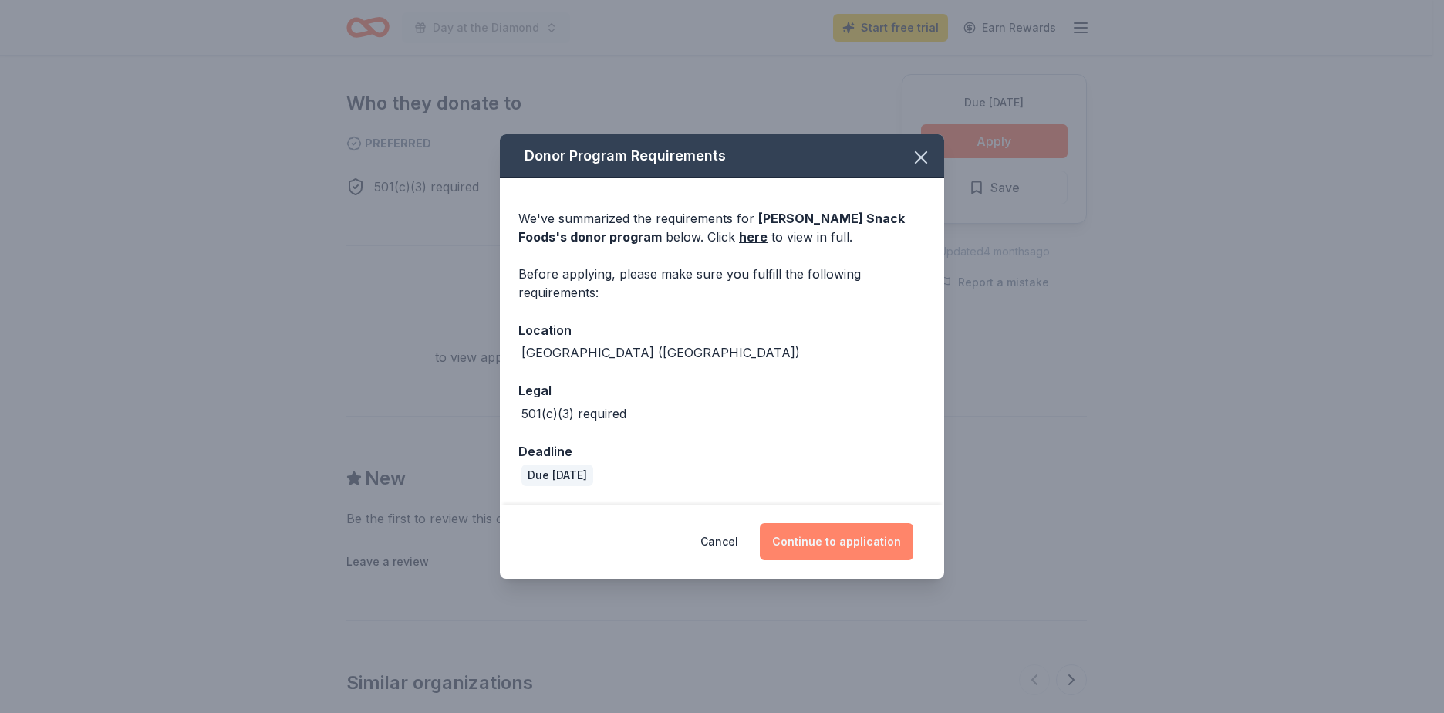
click at [863, 549] on button "Continue to application" at bounding box center [837, 541] width 154 height 37
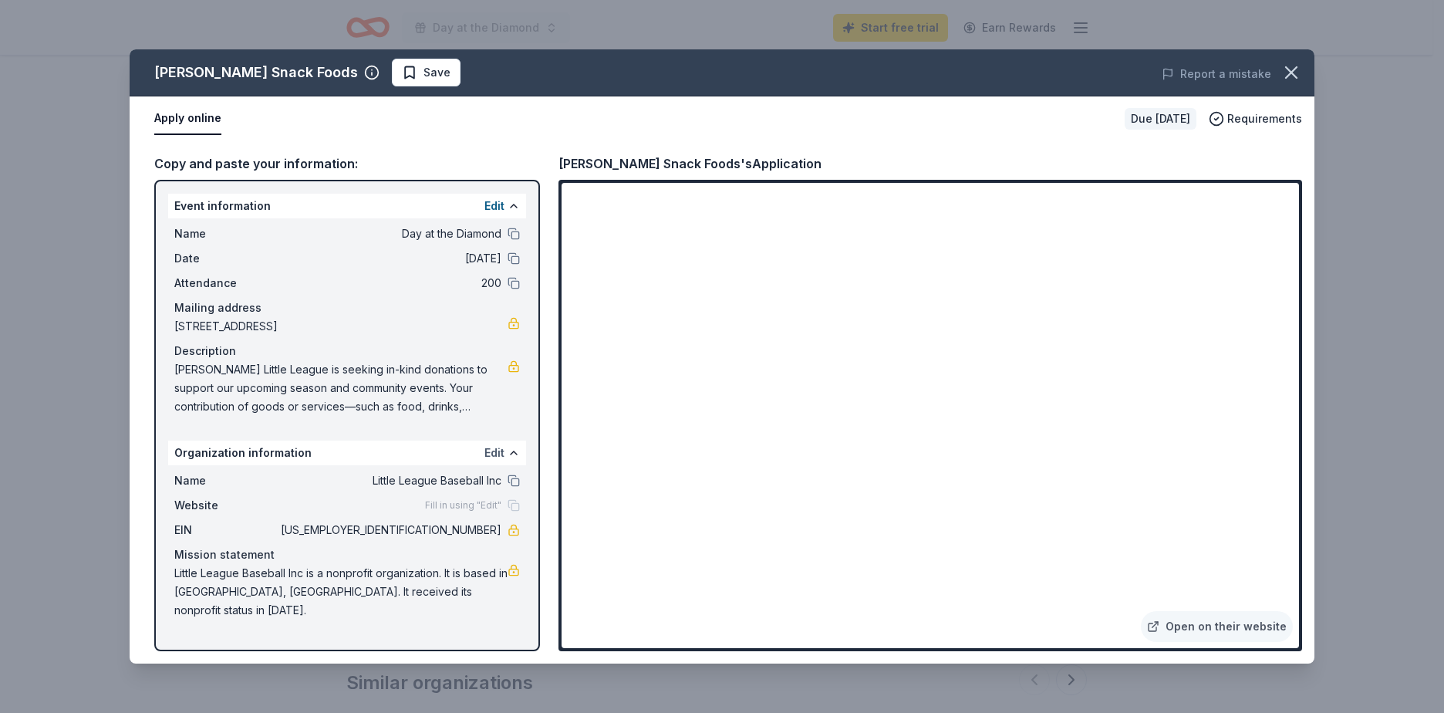
click at [492, 451] on button "Edit" at bounding box center [495, 453] width 20 height 19
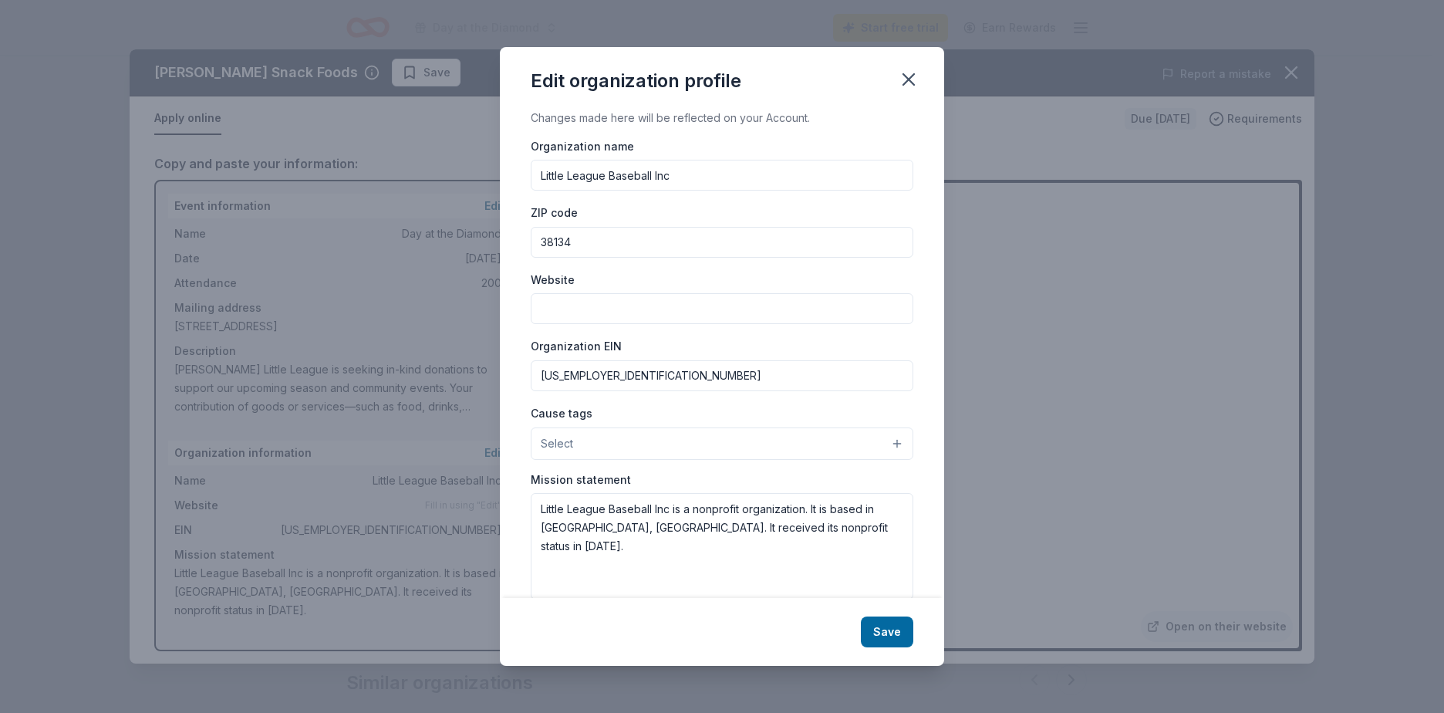
click at [565, 167] on input "Little League Baseball Inc" at bounding box center [722, 175] width 383 height 31
click at [538, 175] on input "Little League Baseball Inc" at bounding box center [722, 175] width 383 height 31
click at [723, 180] on input "Bartlett Little League Baseball Inc" at bounding box center [722, 175] width 383 height 31
drag, startPoint x: 723, startPoint y: 180, endPoint x: 648, endPoint y: 191, distance: 75.7
click at [648, 191] on div "Organization name Bartlett Little League Baseball ZIP code 38134 Website Organi…" at bounding box center [722, 369] width 383 height 464
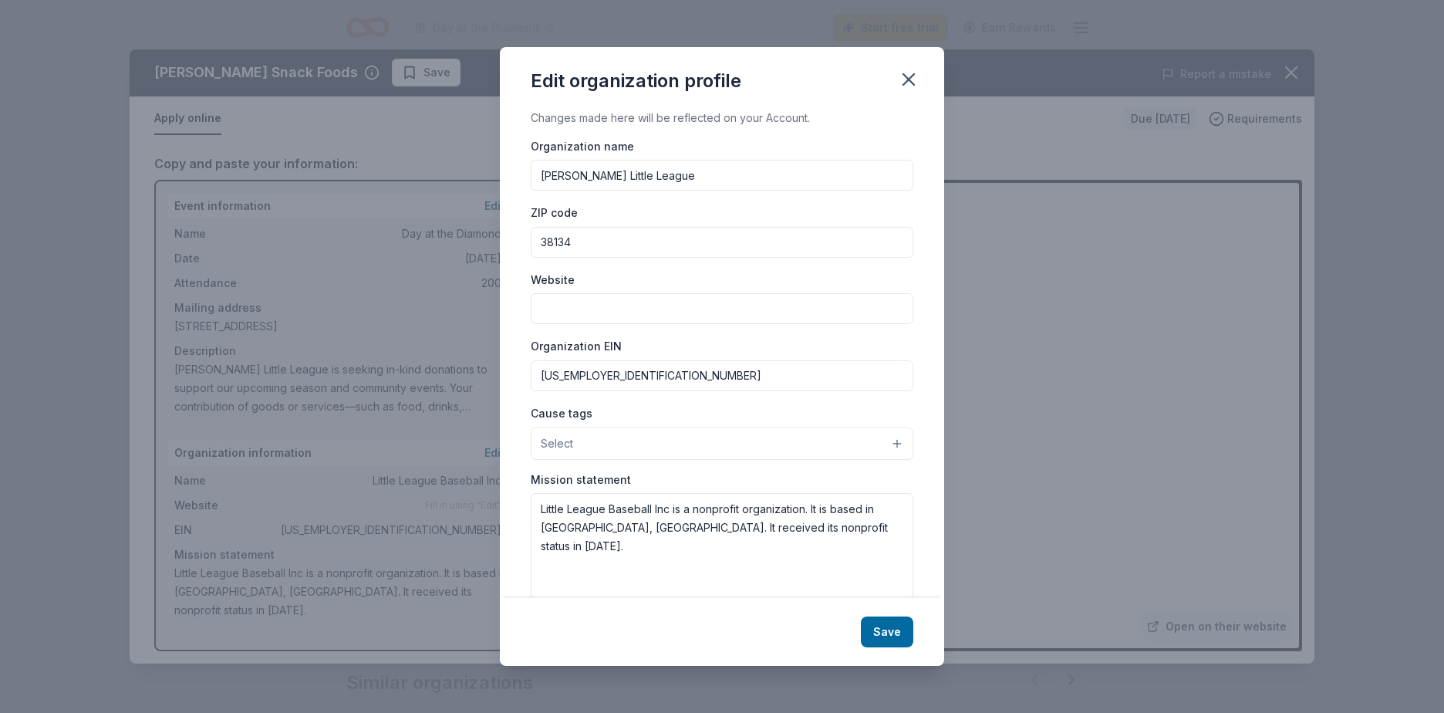
type input "Bartlett Little League"
click at [646, 308] on input "Website" at bounding box center [722, 308] width 383 height 31
click at [591, 299] on input "Website" at bounding box center [722, 308] width 383 height 31
paste input "www.bartlettlittleleague.org"
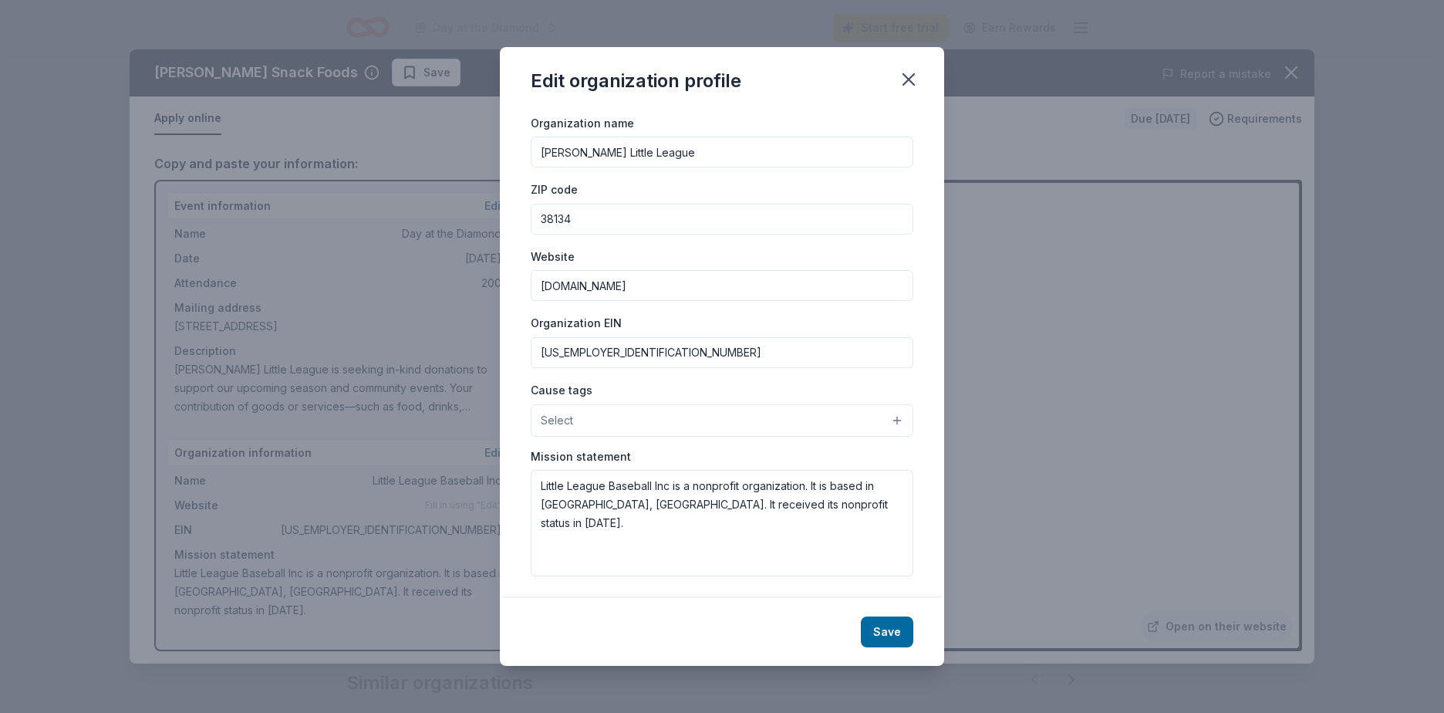
scroll to position [26, 0]
type input "www.bartlettlittleleague.org"
click at [623, 503] on textarea "Little League Baseball Inc is a nonprofit organization. It is based in Bartlett…" at bounding box center [722, 520] width 383 height 106
drag, startPoint x: 861, startPoint y: 502, endPoint x: 525, endPoint y: 459, distance: 338.4
click at [525, 459] on div "Changes made here will be reflected on your Account. Organization name Bartlett…" at bounding box center [722, 354] width 444 height 490
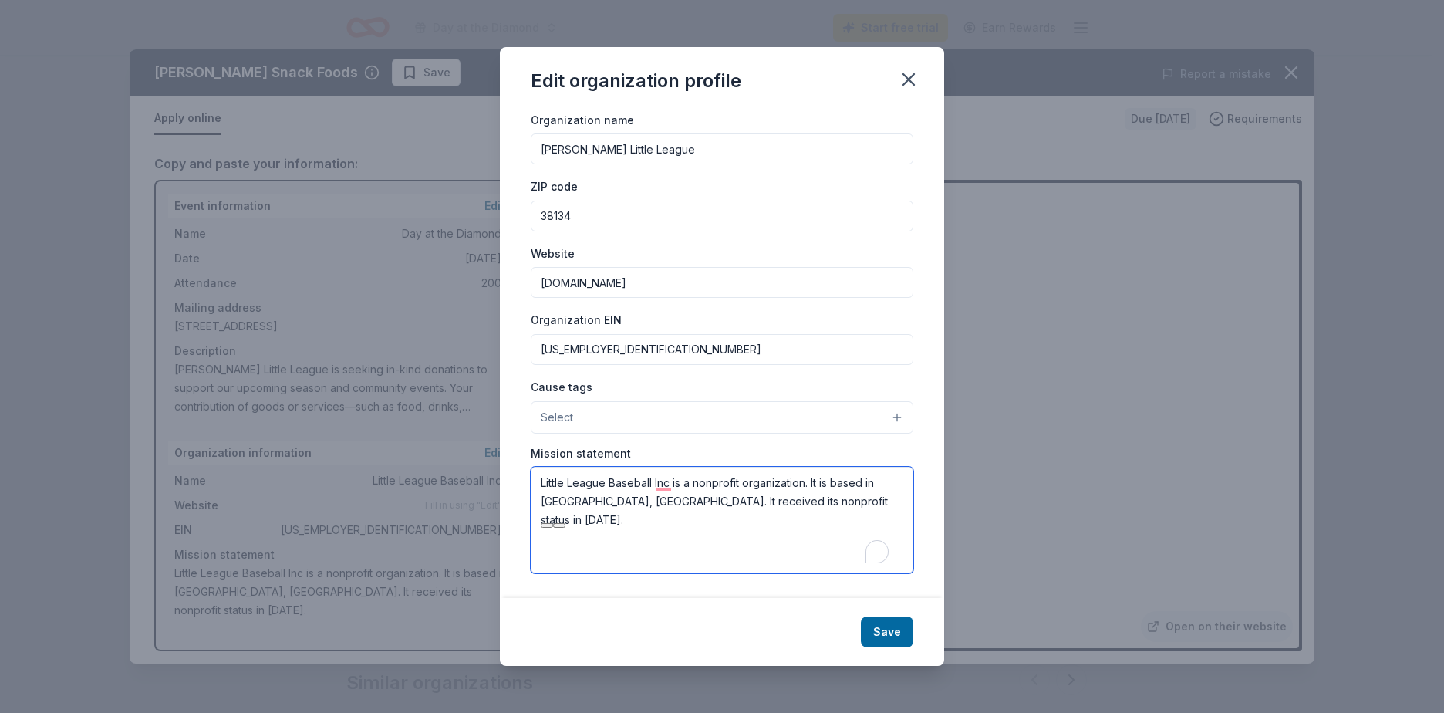
paste textarea "Bartlett Little League is dedicated to providing a safe, fun, and inclusive env…"
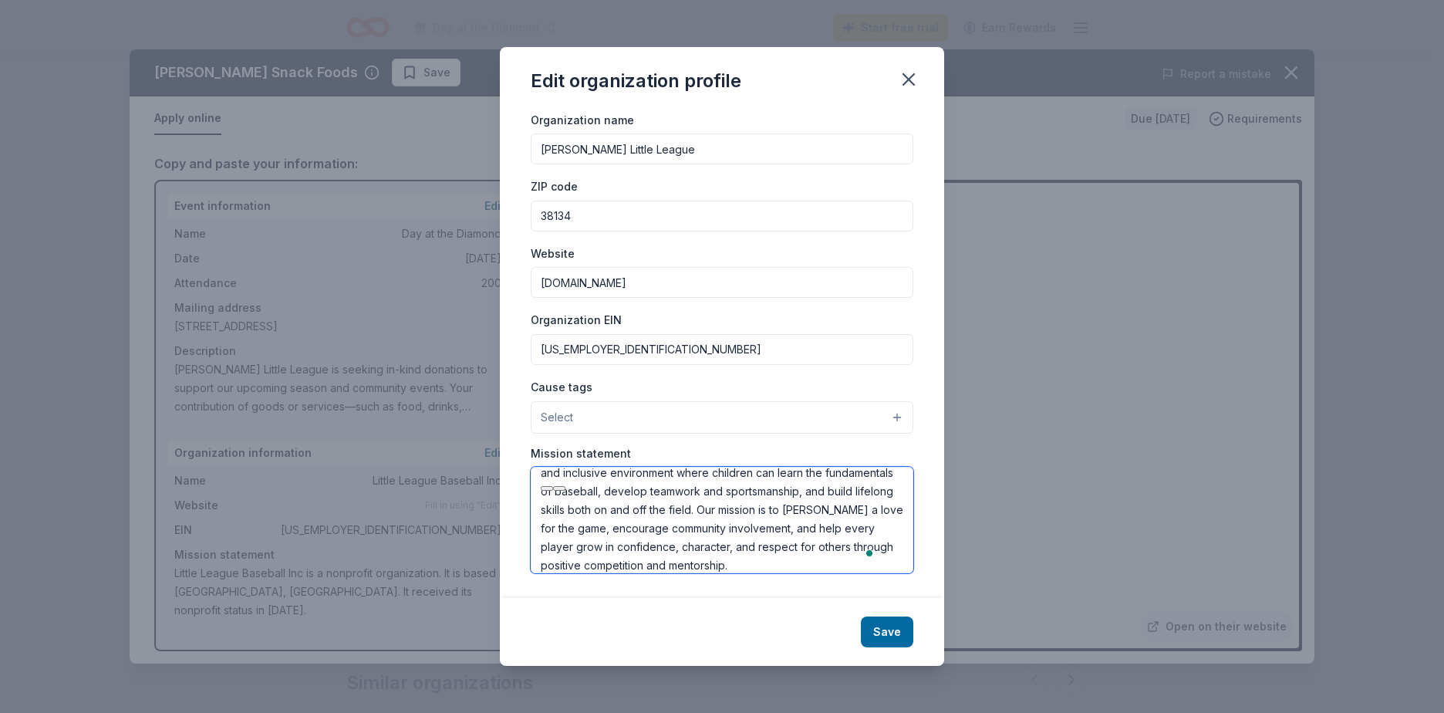
scroll to position [37, 0]
type textarea "Bartlett Little League is dedicated to providing a safe, fun, and inclusive env…"
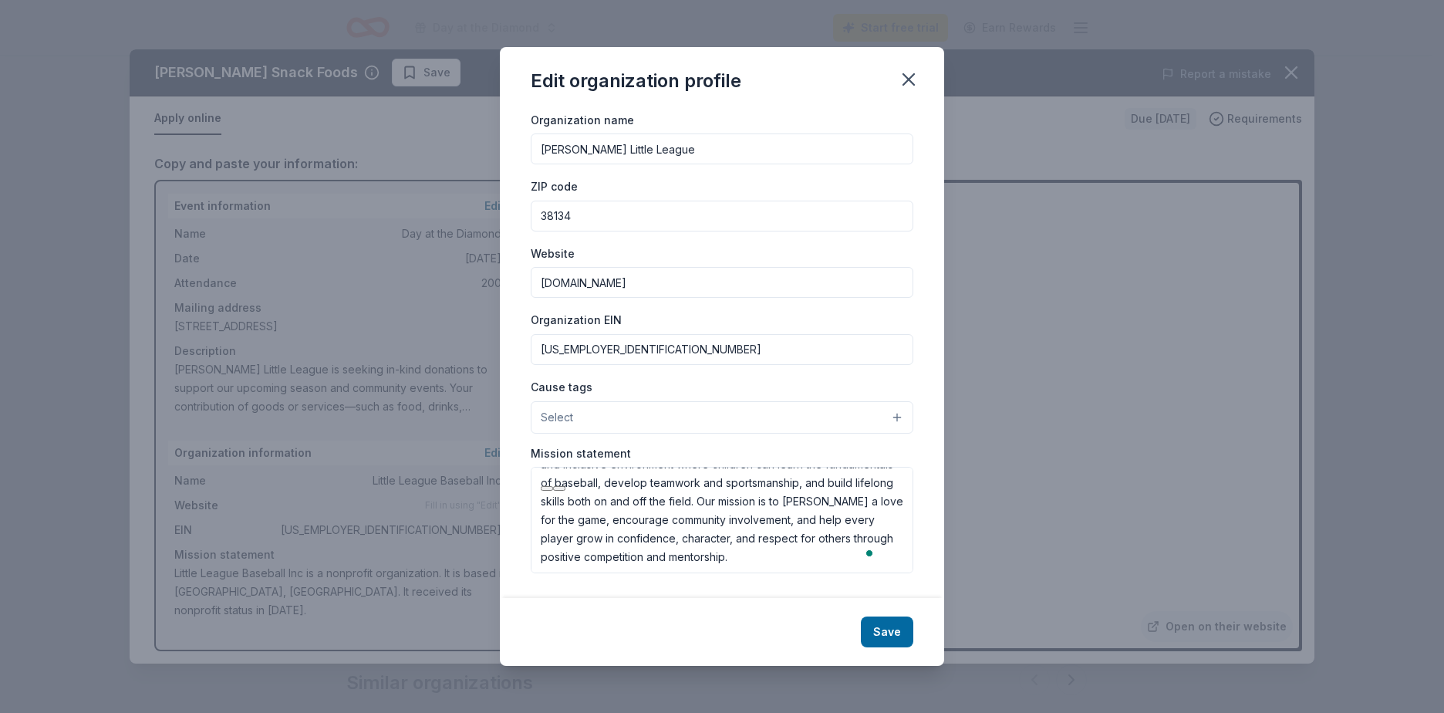
click at [755, 421] on button "Select" at bounding box center [722, 417] width 383 height 32
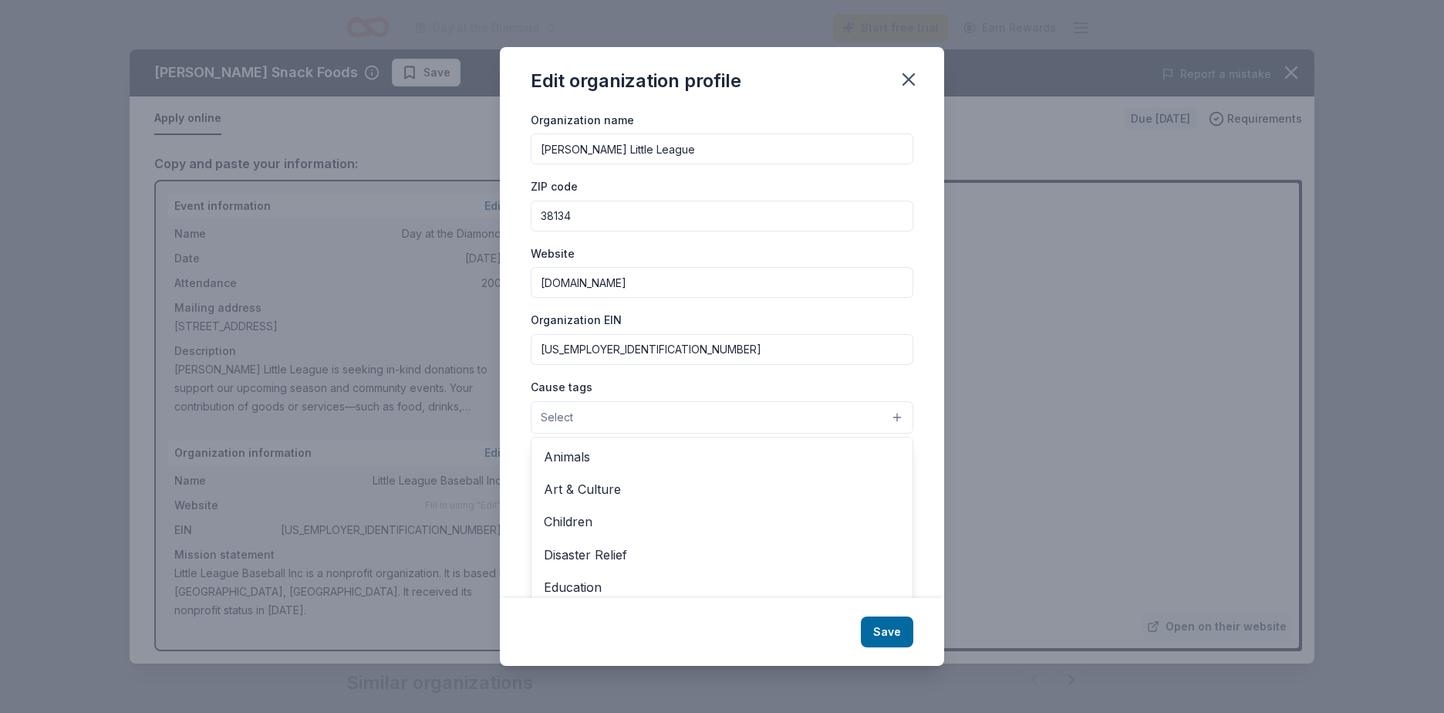
scroll to position [215, 0]
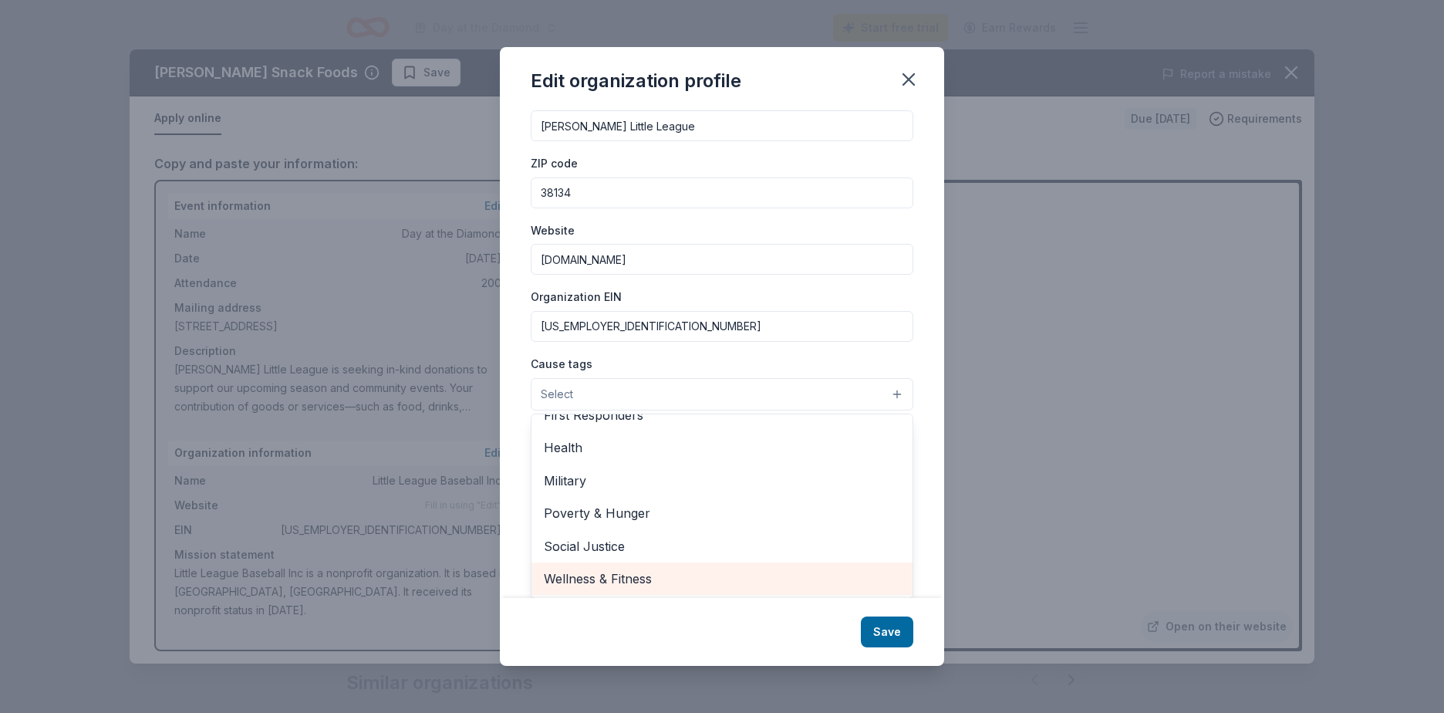
click at [701, 579] on span "Wellness & Fitness" at bounding box center [722, 579] width 356 height 20
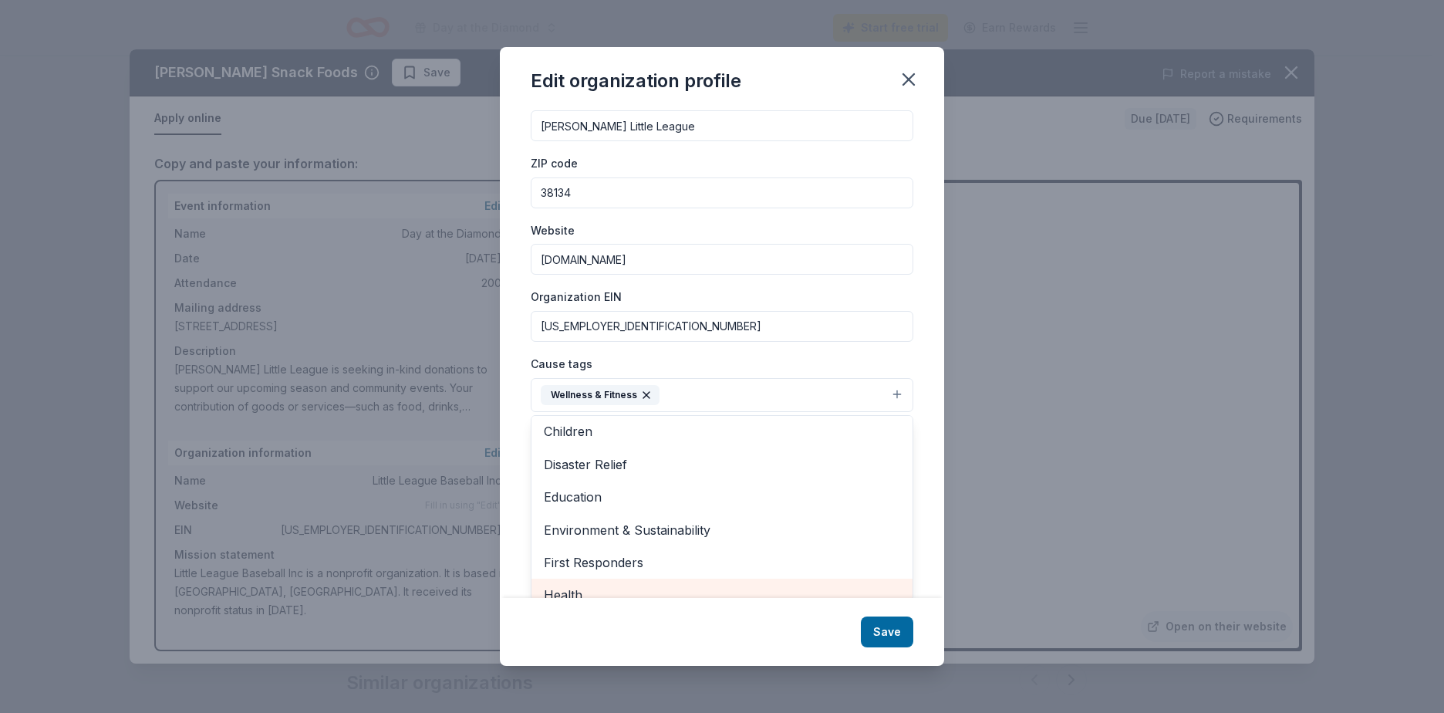
scroll to position [28, 0]
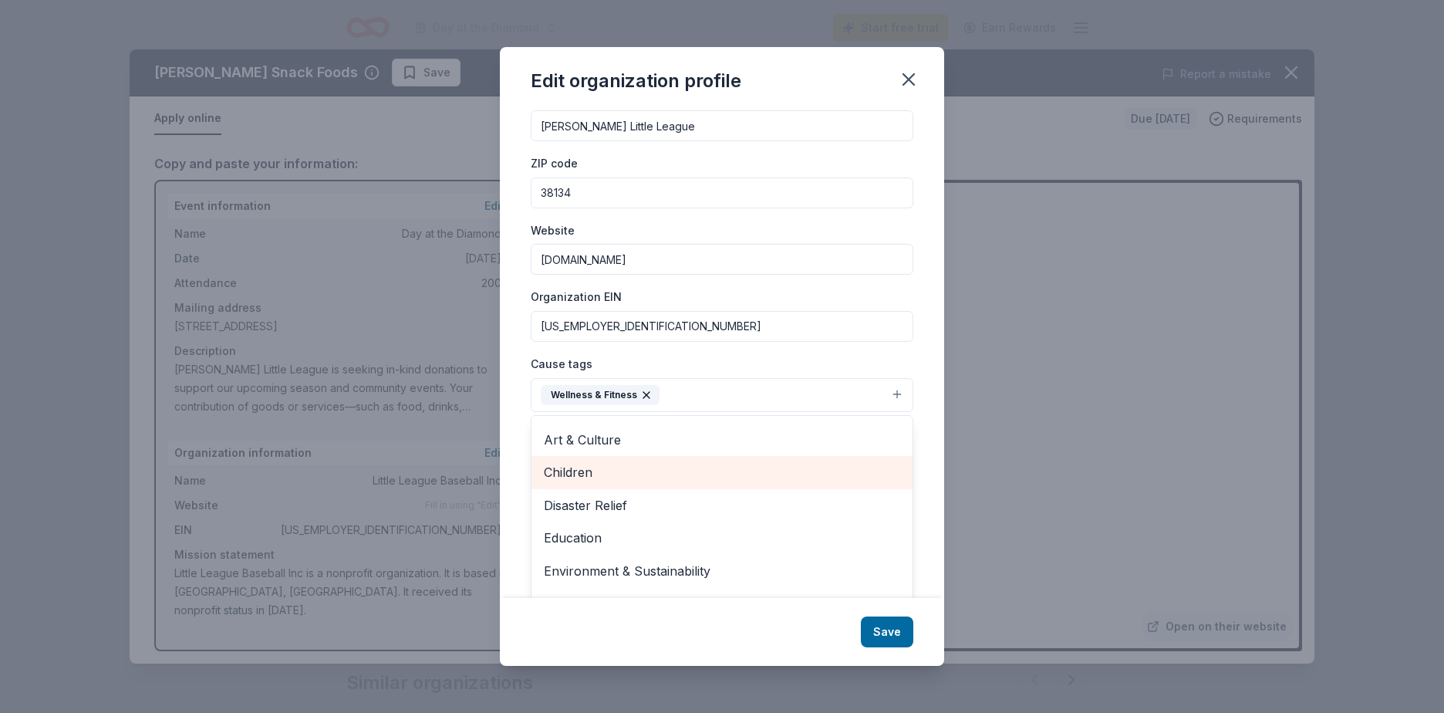
click at [737, 469] on span "Children" at bounding box center [722, 472] width 356 height 20
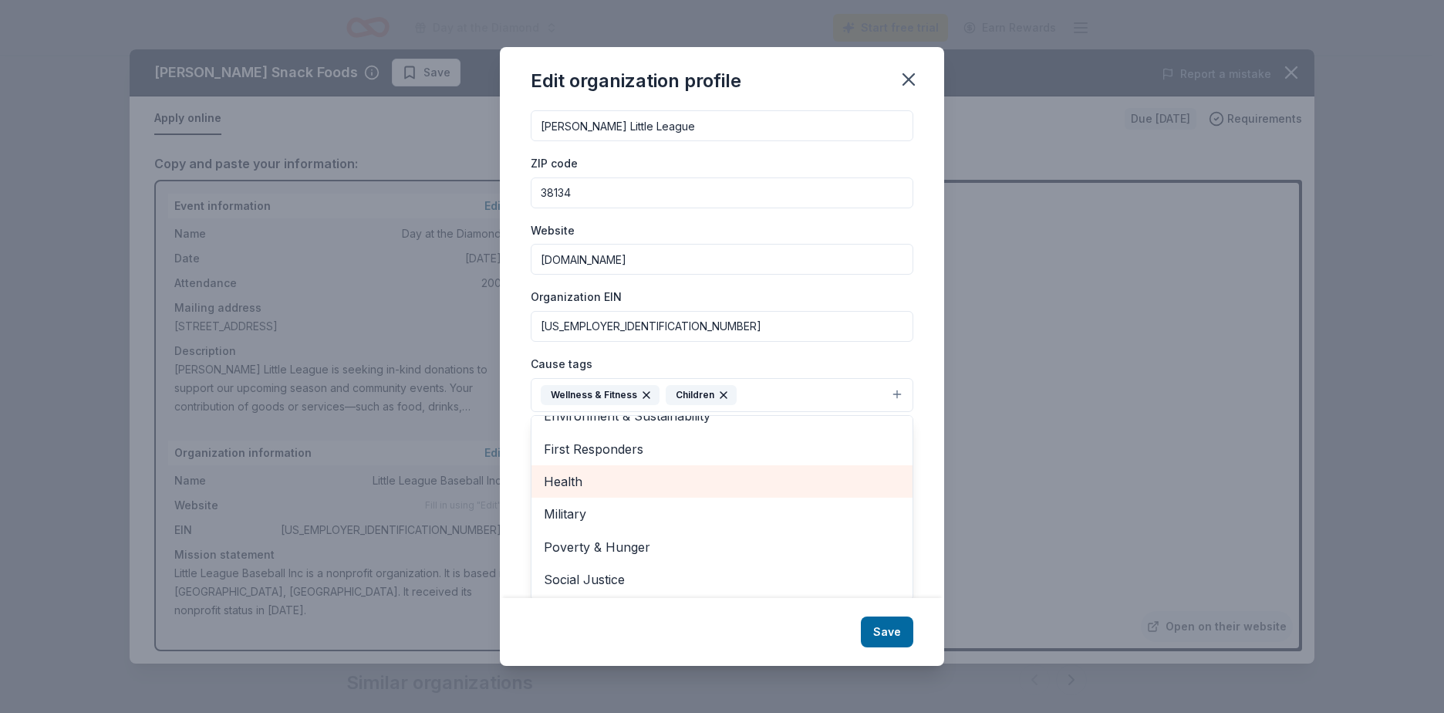
scroll to position [51, 0]
click at [779, 664] on div "Edit organization profile Changes made here will be reflected on your Account. …" at bounding box center [722, 357] width 444 height 620
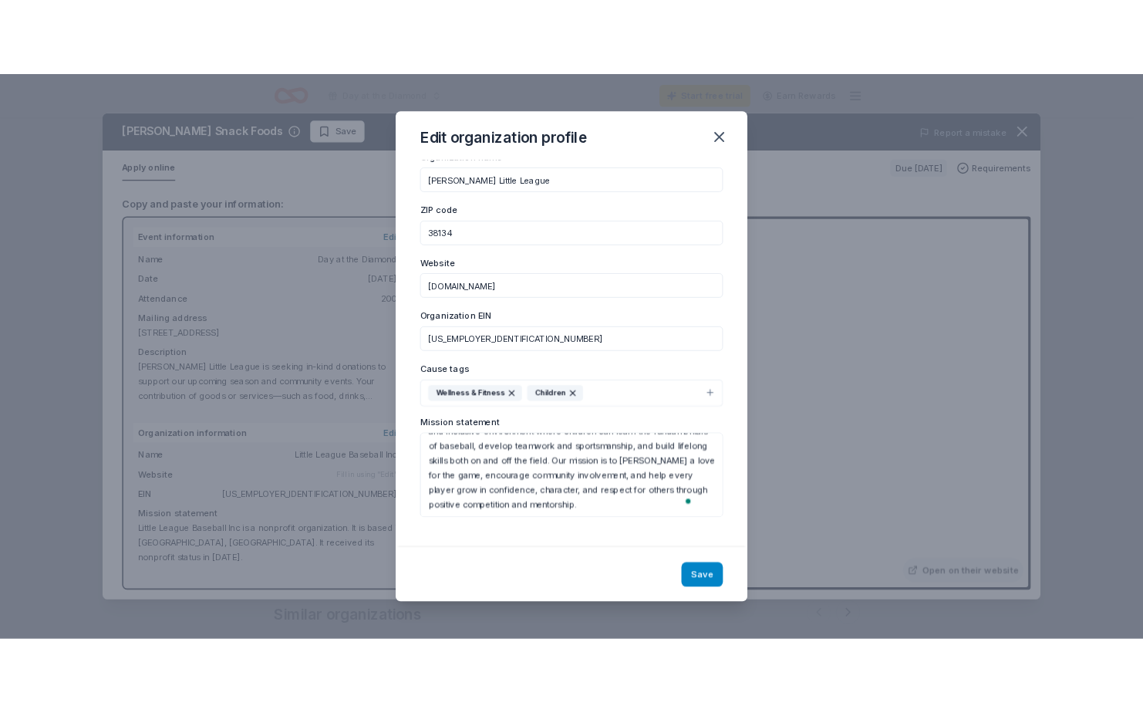
scroll to position [28, 0]
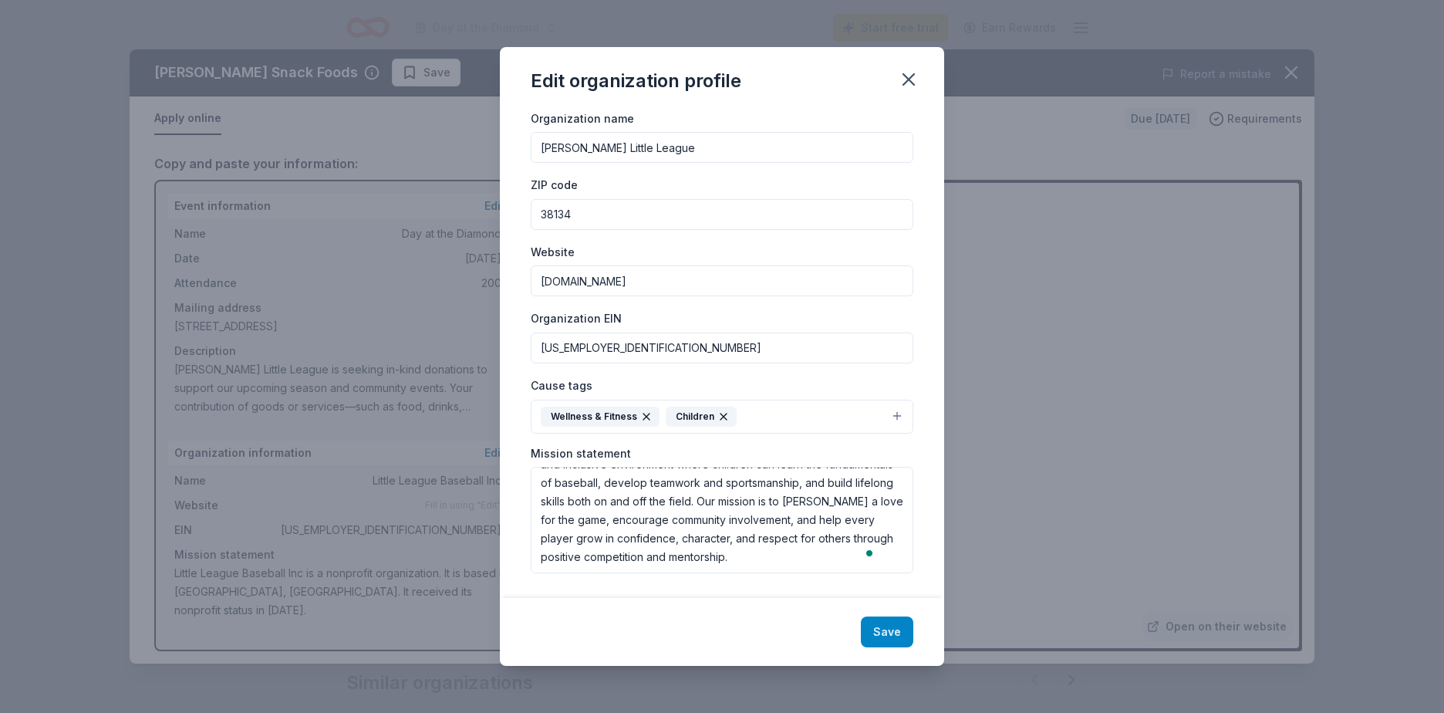
click at [895, 632] on button "Save" at bounding box center [887, 631] width 52 height 31
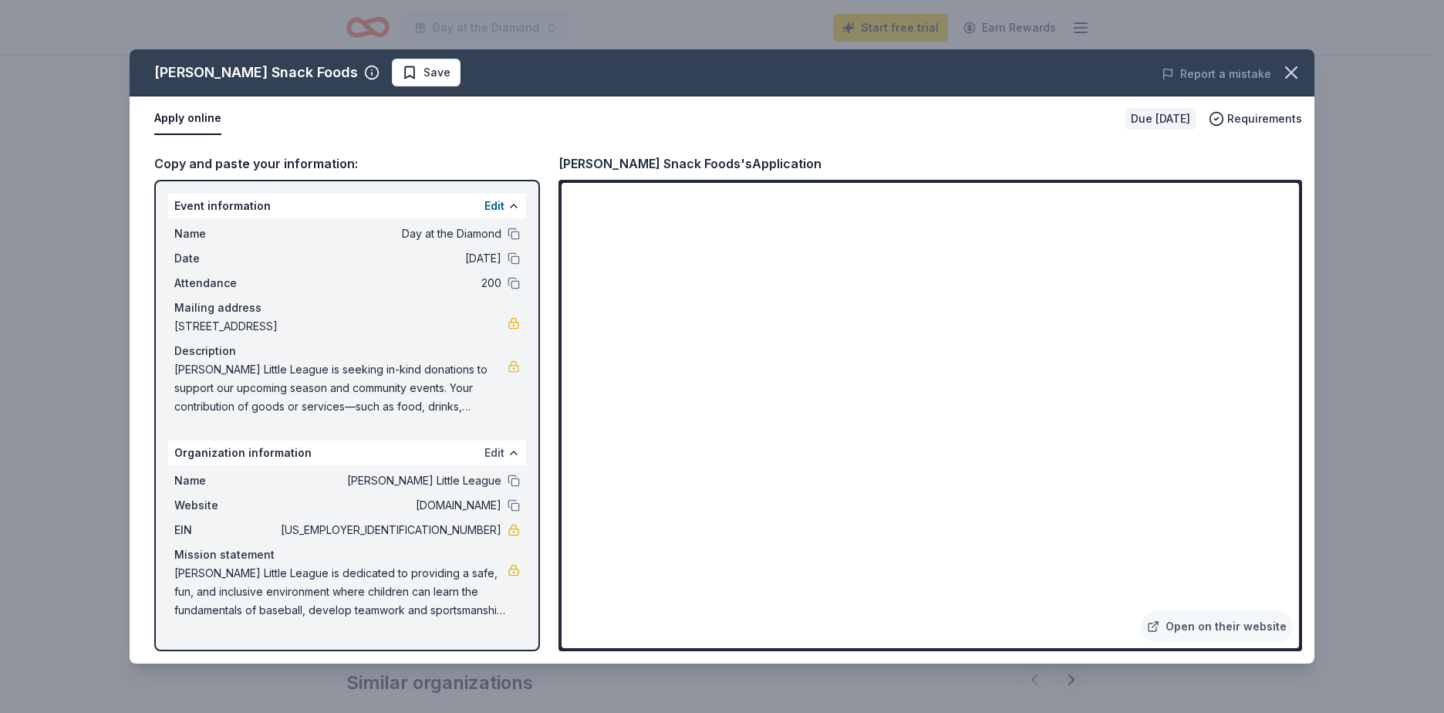
click at [495, 448] on button "Edit" at bounding box center [495, 453] width 20 height 19
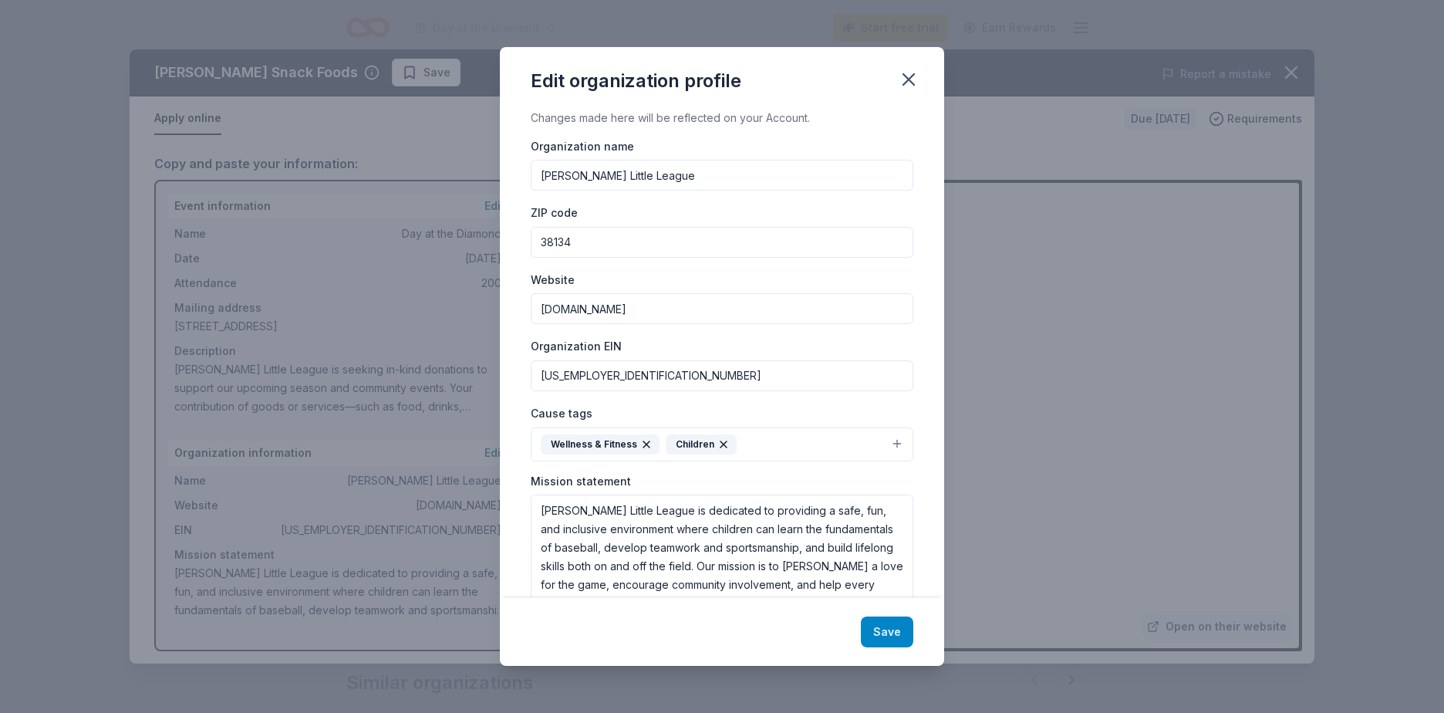
click at [904, 637] on button "Save" at bounding box center [887, 631] width 52 height 31
click at [913, 76] on icon "button" at bounding box center [909, 79] width 11 height 11
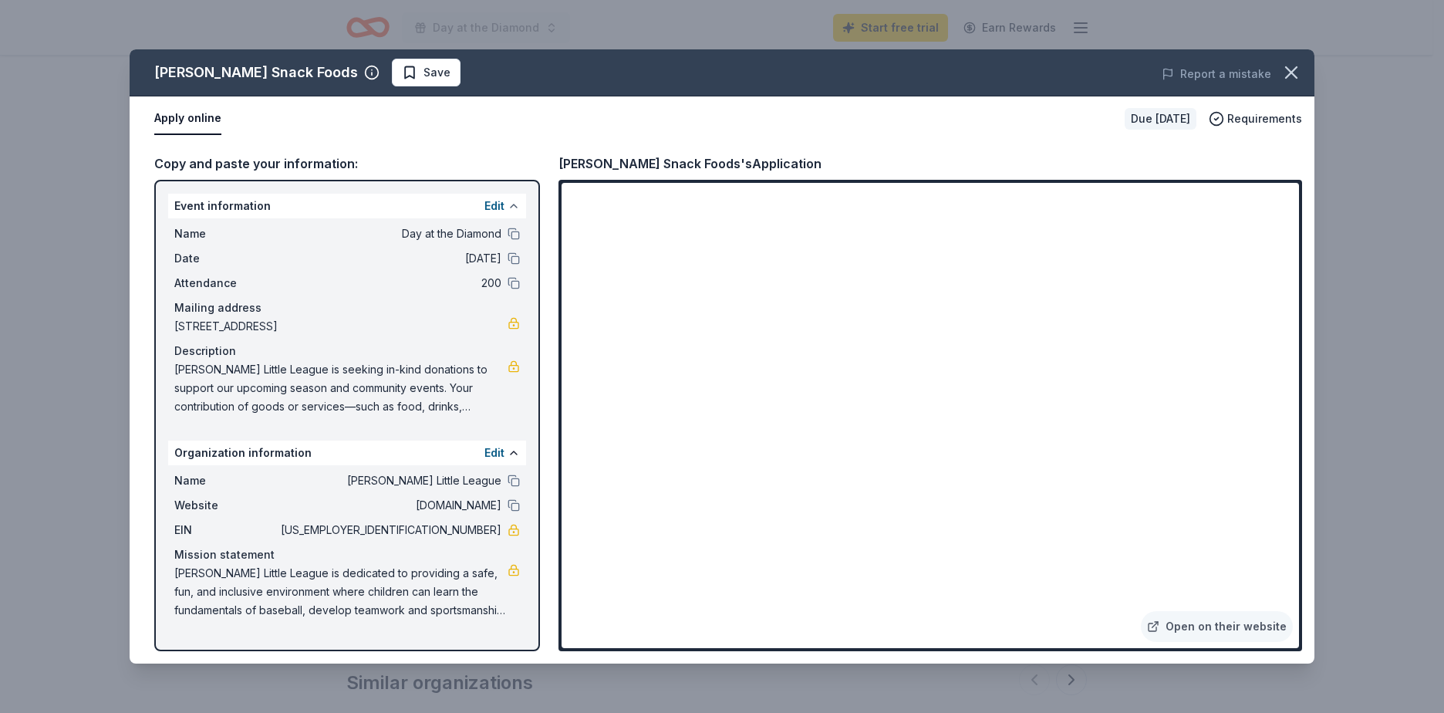
click at [517, 203] on button at bounding box center [514, 206] width 12 height 12
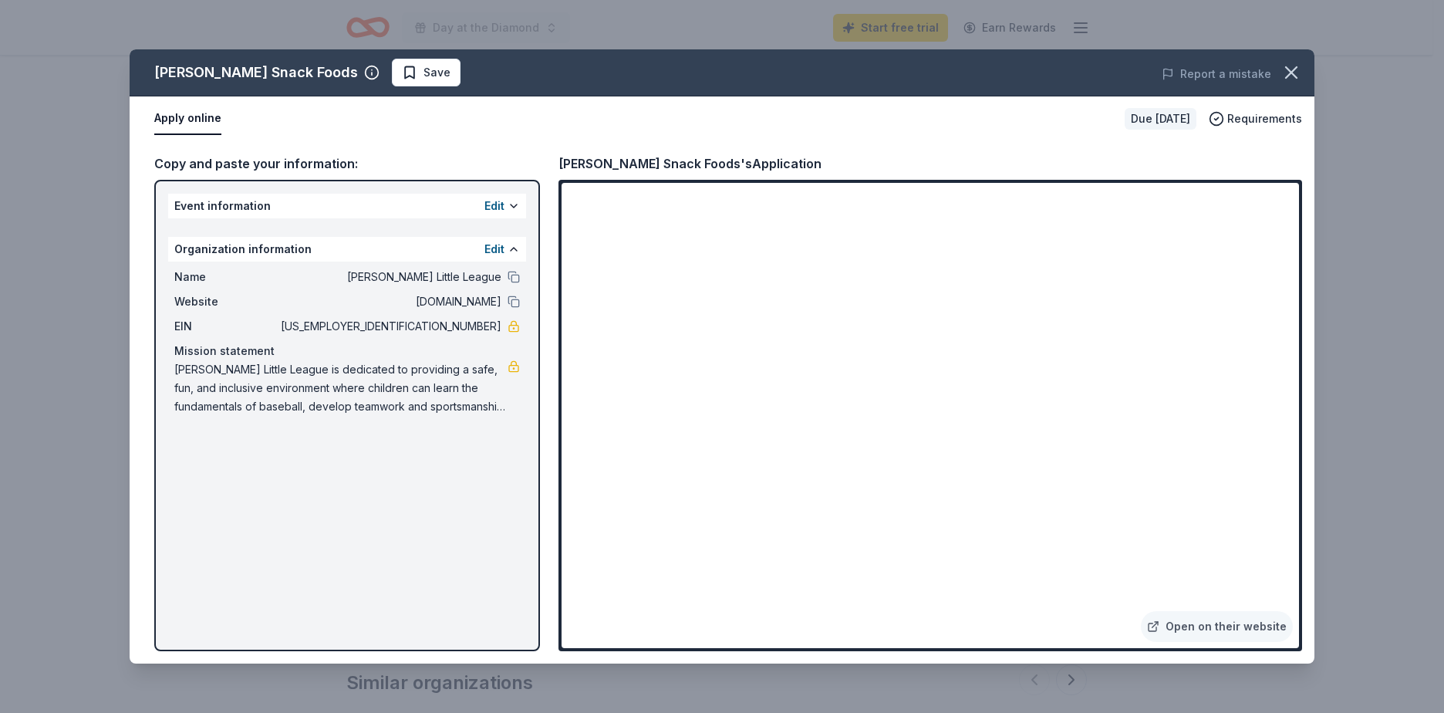
click at [511, 256] on div "Edit" at bounding box center [502, 249] width 35 height 19
click at [511, 248] on button at bounding box center [514, 249] width 12 height 12
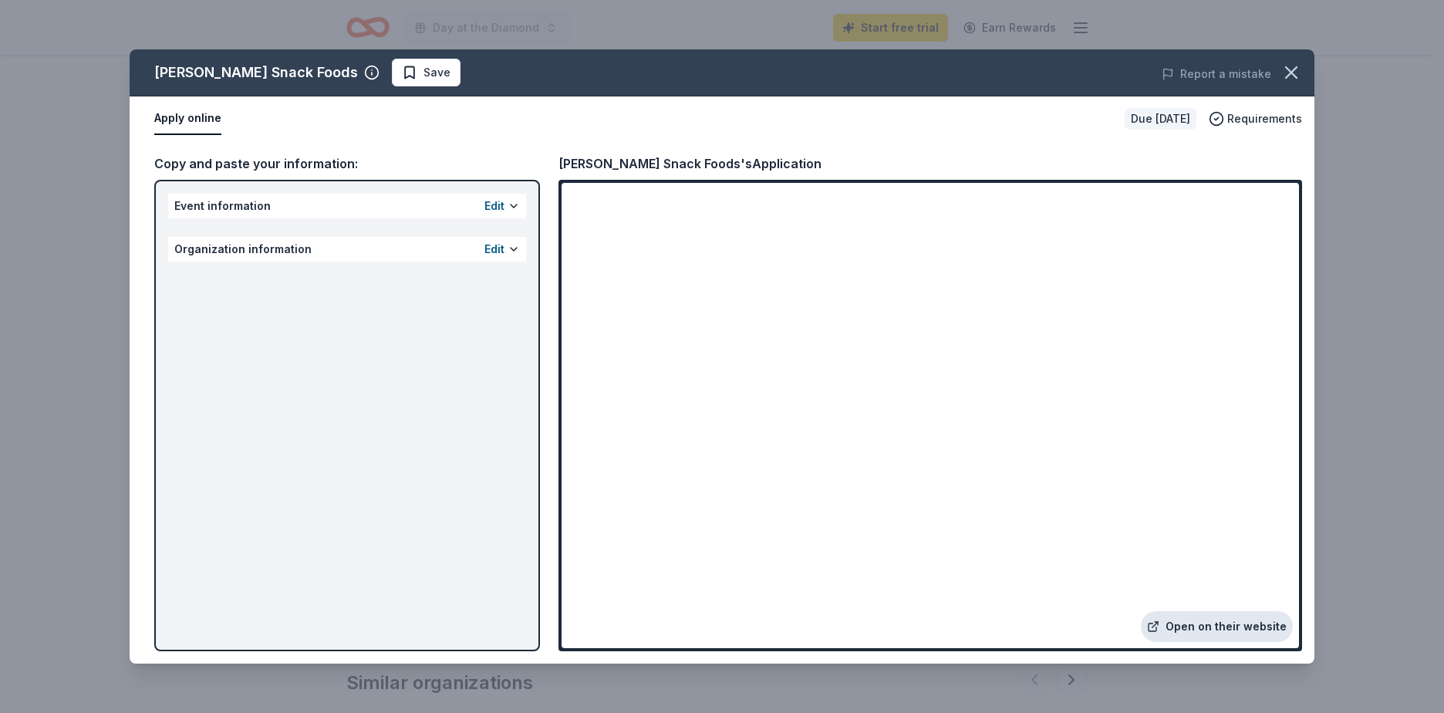
click at [1208, 627] on link "Open on their website" at bounding box center [1217, 626] width 152 height 31
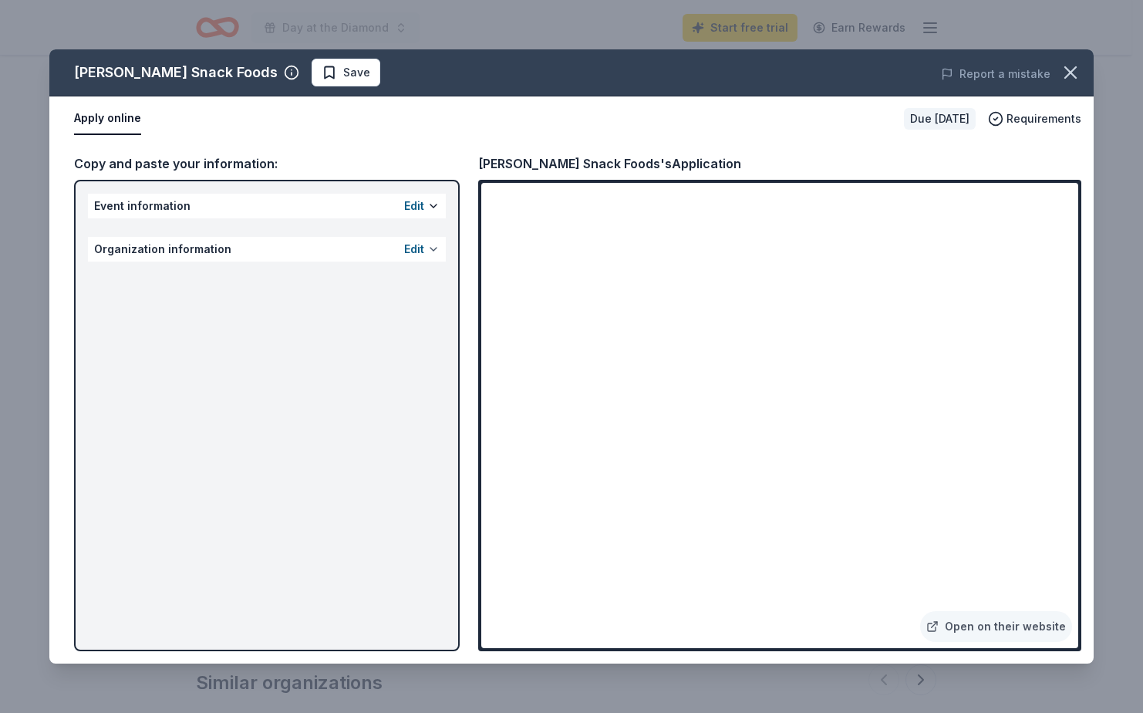
click at [437, 248] on button at bounding box center [433, 249] width 12 height 12
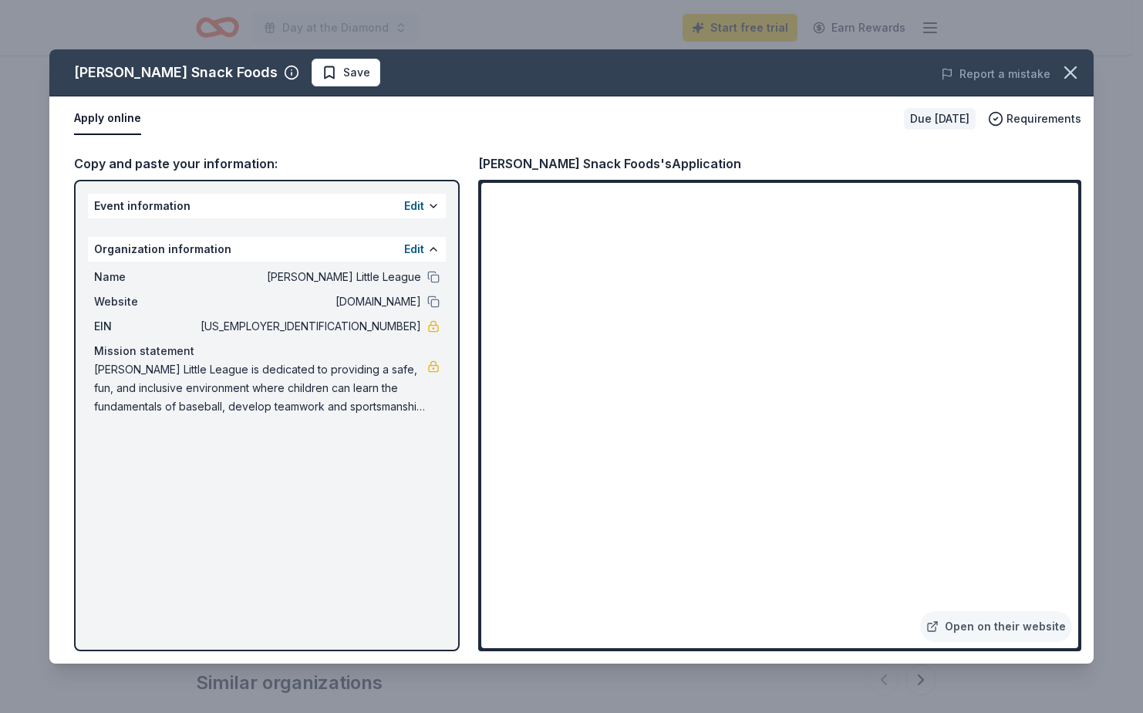
drag, startPoint x: 352, startPoint y: 324, endPoint x: 416, endPoint y: 329, distance: 64.3
click at [416, 329] on span "62-1700927" at bounding box center [310, 326] width 224 height 19
drag, startPoint x: 422, startPoint y: 327, endPoint x: 369, endPoint y: 334, distance: 53.7
click at [369, 334] on div "EIN 62-1700927" at bounding box center [267, 326] width 346 height 19
